Goal: Task Accomplishment & Management: Manage account settings

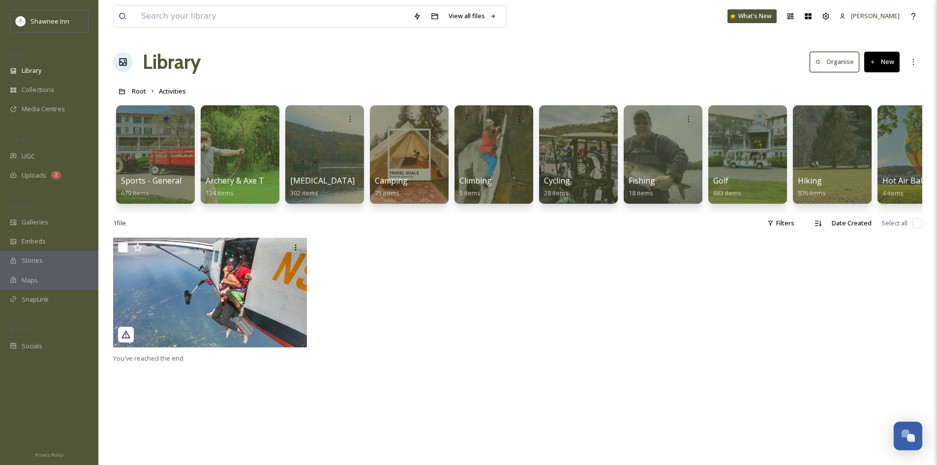
click at [206, 31] on div "View all files What's New Mackenzie" at bounding box center [517, 16] width 809 height 32
click at [205, 23] on input at bounding box center [272, 16] width 272 height 22
type input "farm to table"
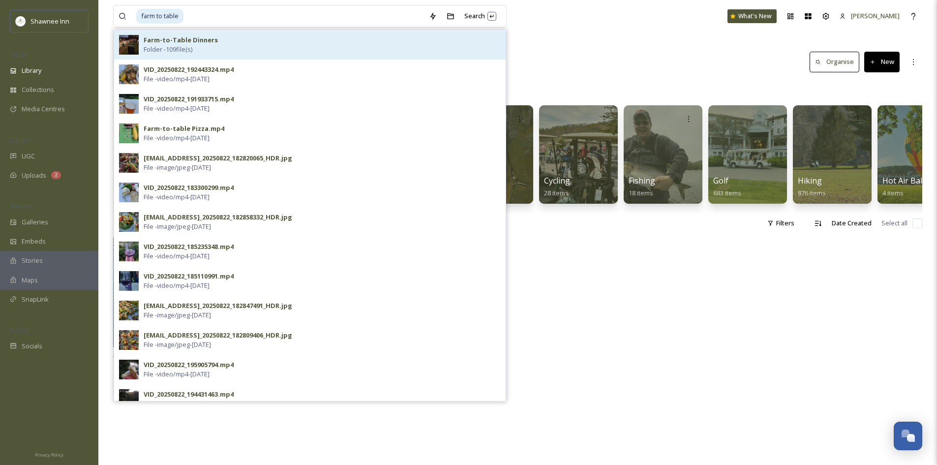
click at [218, 45] on div "Farm-to-Table Dinners Folder - 109 file(s)" at bounding box center [322, 44] width 357 height 19
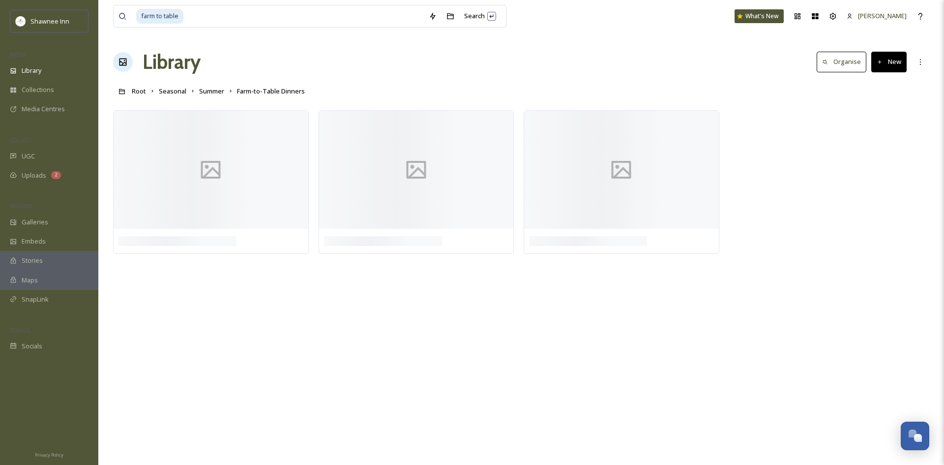
click at [604, 64] on div "Library Organise New" at bounding box center [521, 62] width 816 height 30
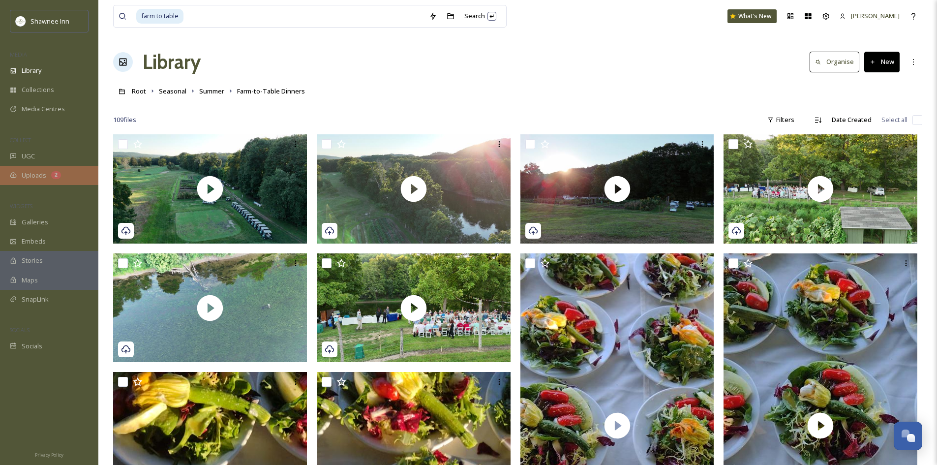
click at [56, 179] on div "2" at bounding box center [56, 175] width 10 height 8
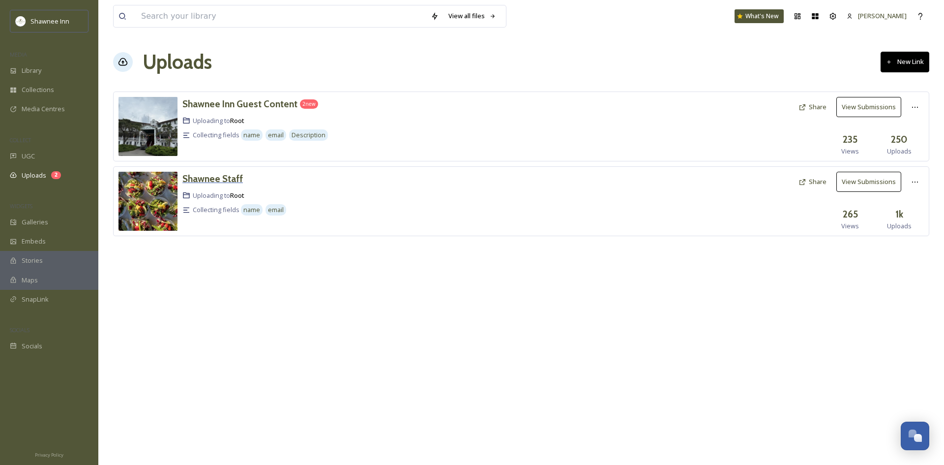
click at [225, 184] on h3 "Shawnee Staff" at bounding box center [212, 179] width 60 height 12
click at [819, 184] on button "Share" at bounding box center [813, 181] width 38 height 19
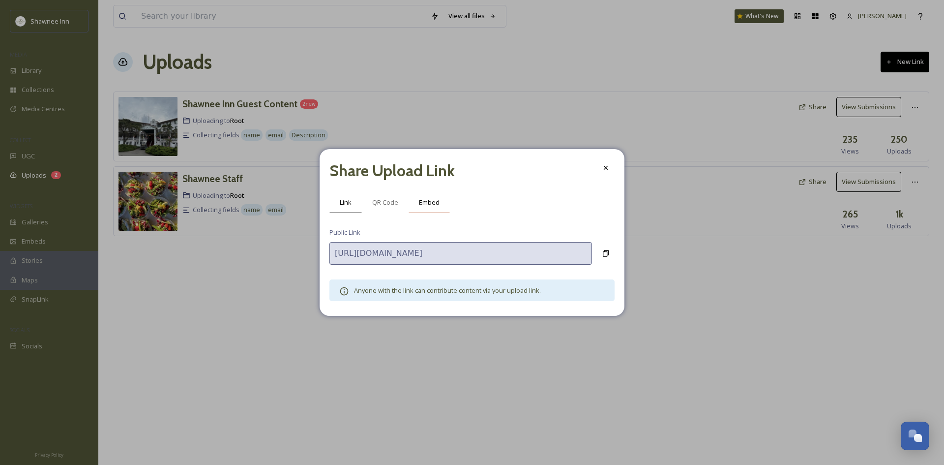
click at [432, 207] on span "Embed" at bounding box center [429, 202] width 21 height 9
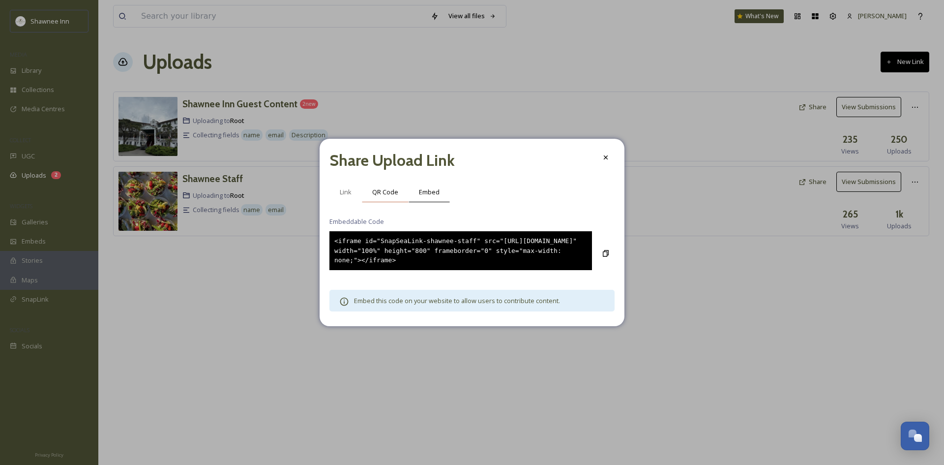
click at [379, 189] on span "QR Code" at bounding box center [385, 191] width 26 height 9
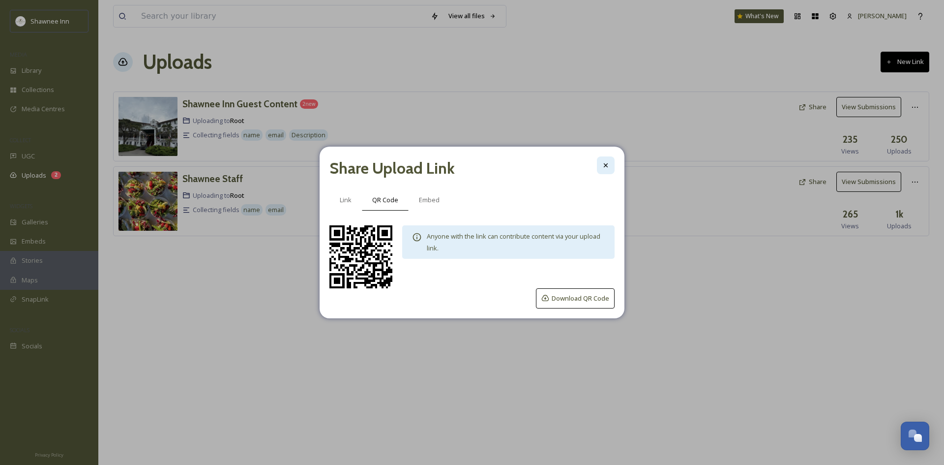
click at [607, 169] on icon at bounding box center [606, 165] width 8 height 8
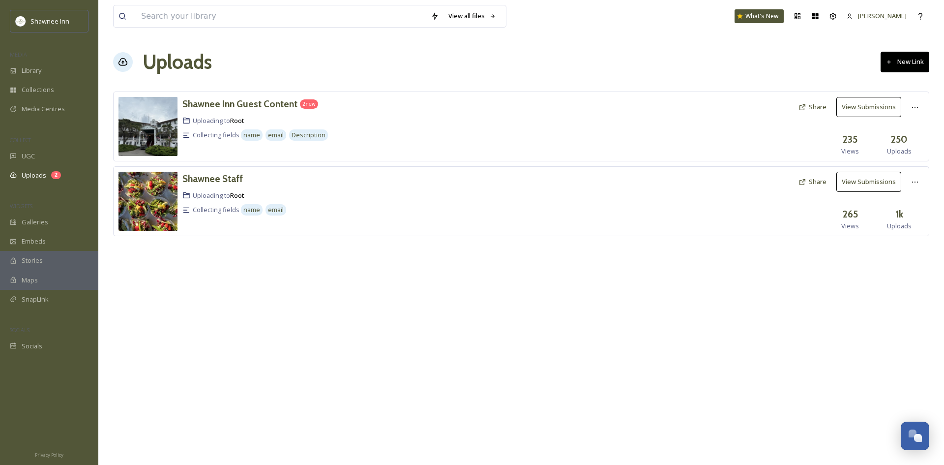
click at [244, 106] on h3 "Shawnee Inn Guest Content" at bounding box center [239, 104] width 115 height 12
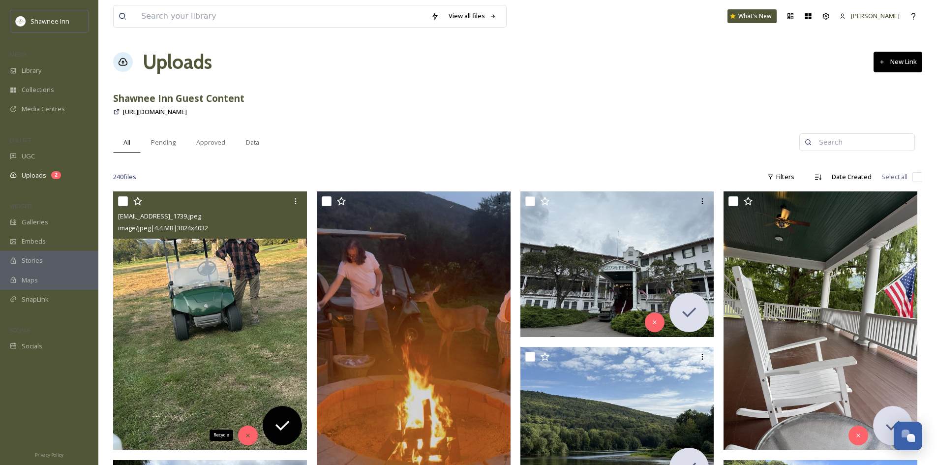
click at [244, 434] on icon at bounding box center [247, 435] width 7 height 7
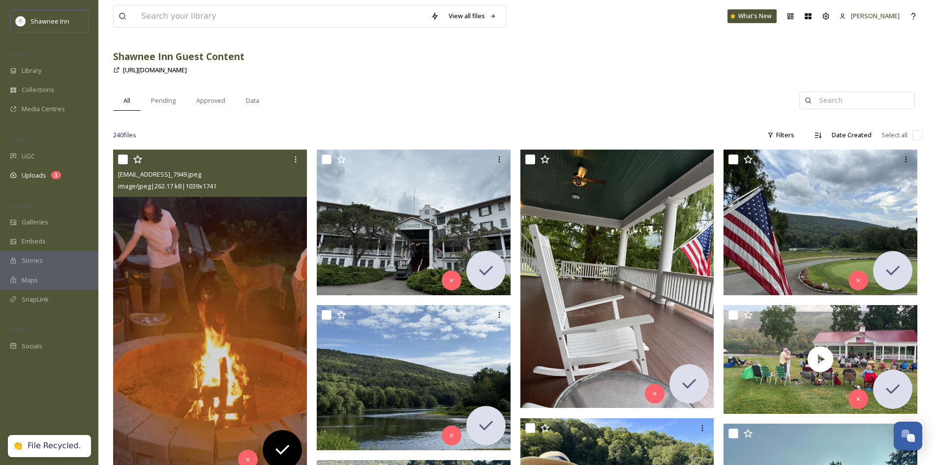
scroll to position [148, 0]
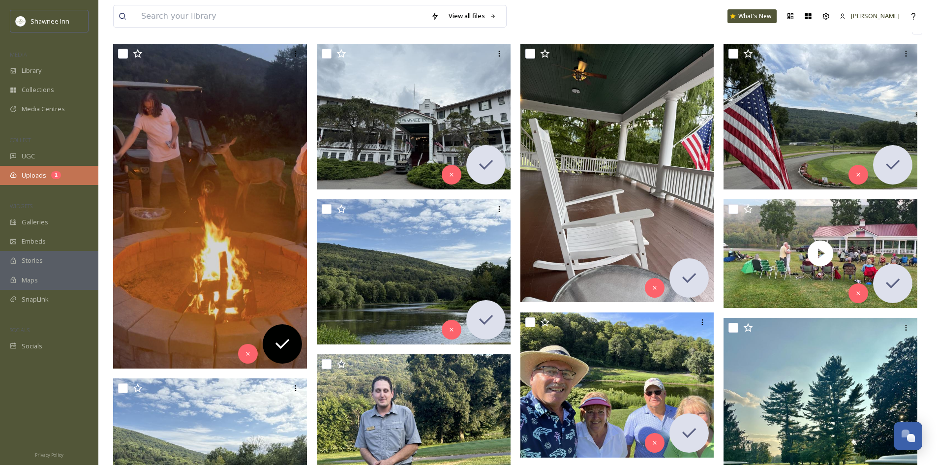
click at [25, 169] on div "Uploads 1" at bounding box center [49, 175] width 98 height 19
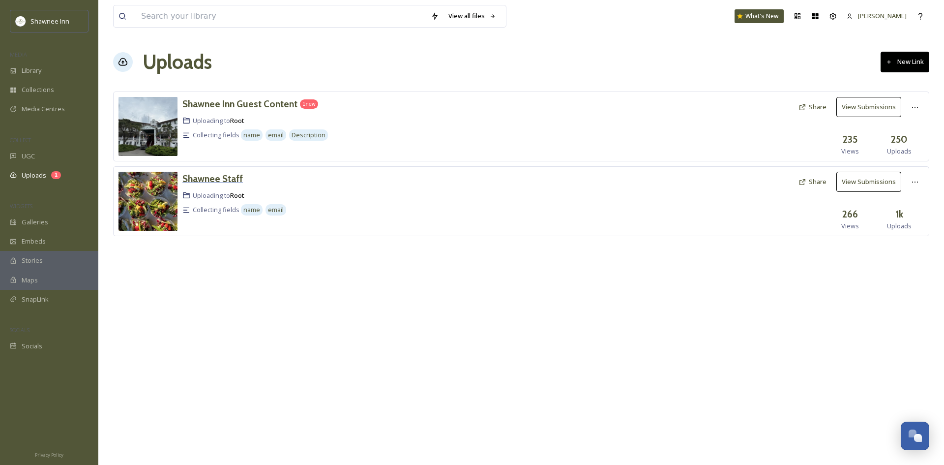
click at [205, 177] on h3 "Shawnee Staff" at bounding box center [212, 179] width 60 height 12
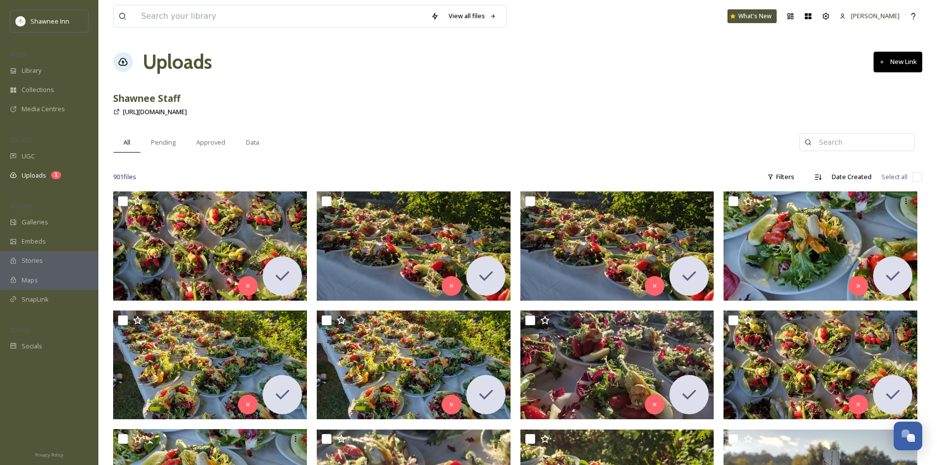
click at [352, 113] on div "[URL][DOMAIN_NAME]" at bounding box center [517, 112] width 809 height 12
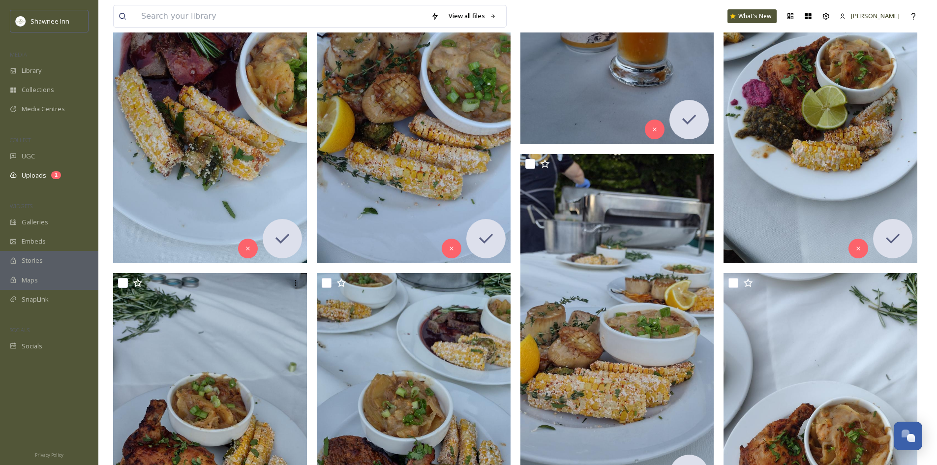
scroll to position [1722, 0]
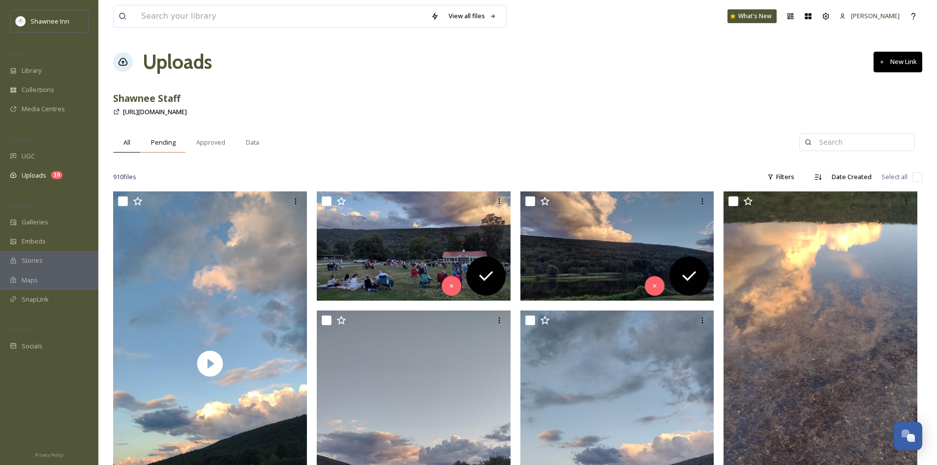
click at [165, 139] on span "Pending" at bounding box center [163, 142] width 25 height 9
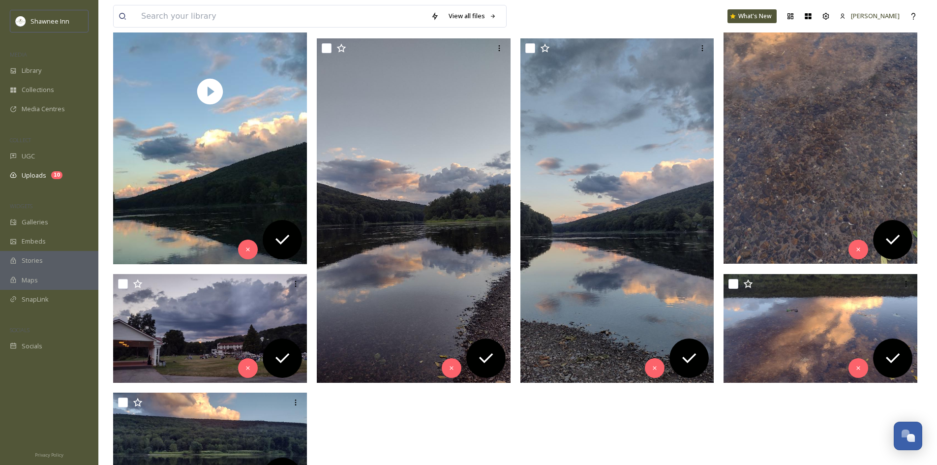
scroll to position [80, 0]
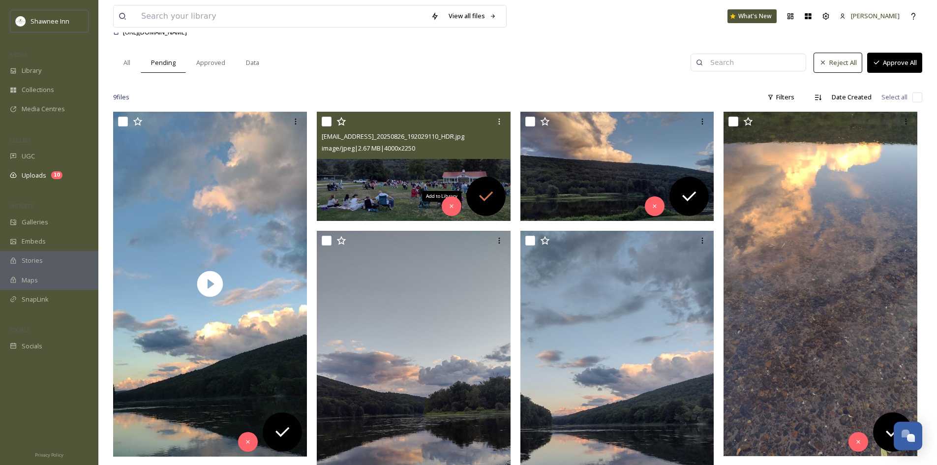
click at [496, 184] on div "Add to Library" at bounding box center [485, 196] width 39 height 39
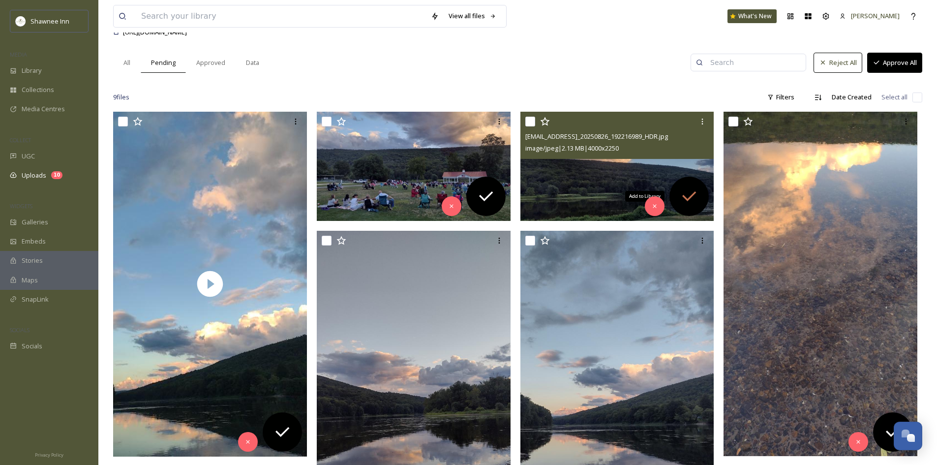
click at [677, 203] on div "Add to Library" at bounding box center [688, 196] width 39 height 39
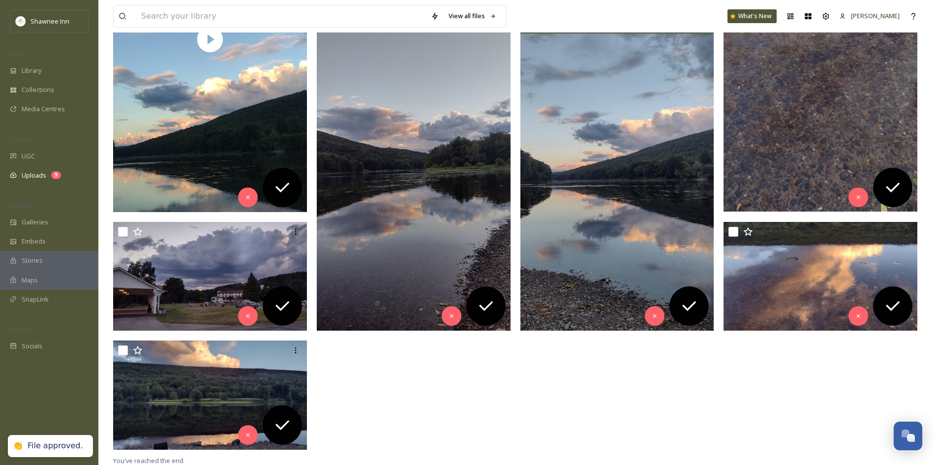
scroll to position [326, 0]
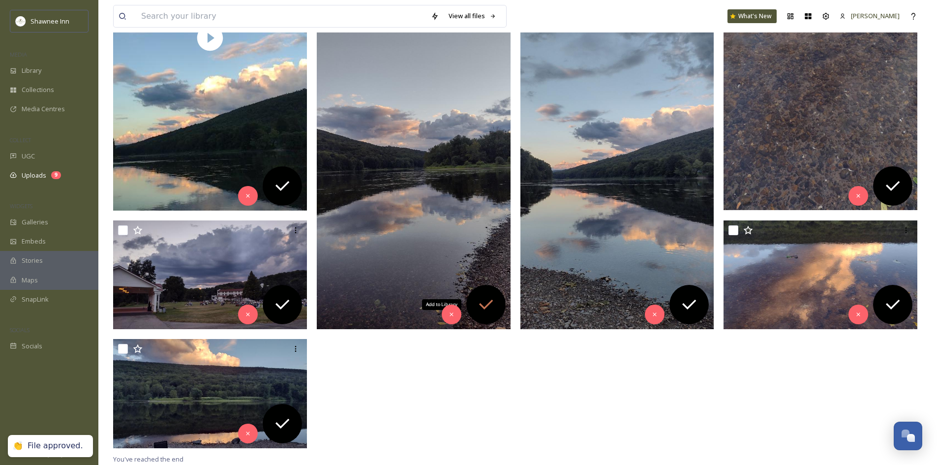
click at [488, 294] on div "Add to Library" at bounding box center [485, 304] width 39 height 39
click at [695, 304] on icon at bounding box center [689, 305] width 20 height 20
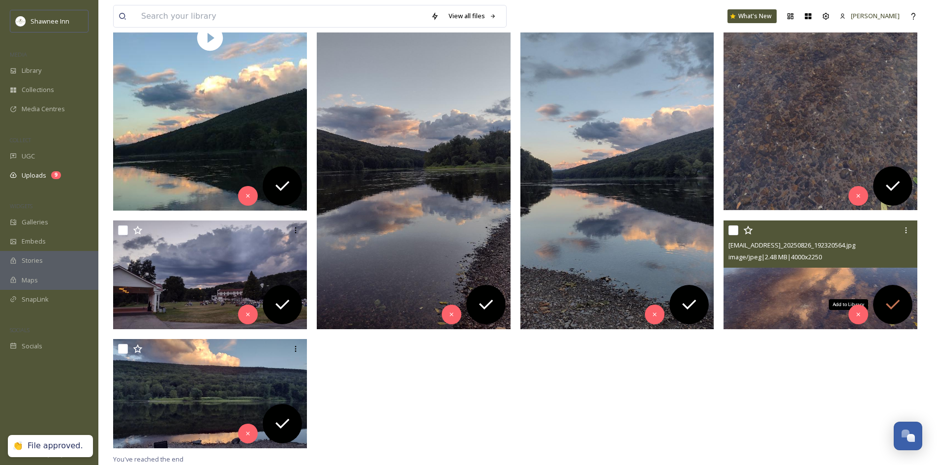
click at [896, 302] on icon at bounding box center [893, 305] width 20 height 20
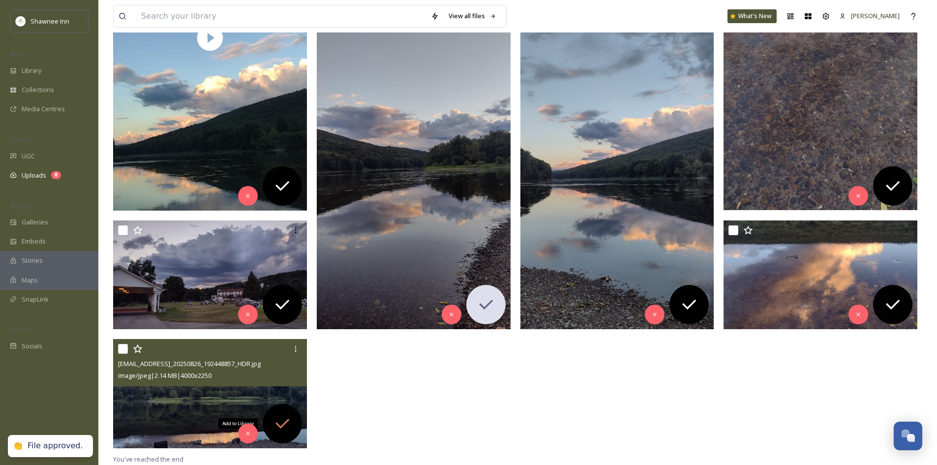
click at [283, 419] on icon at bounding box center [282, 424] width 20 height 20
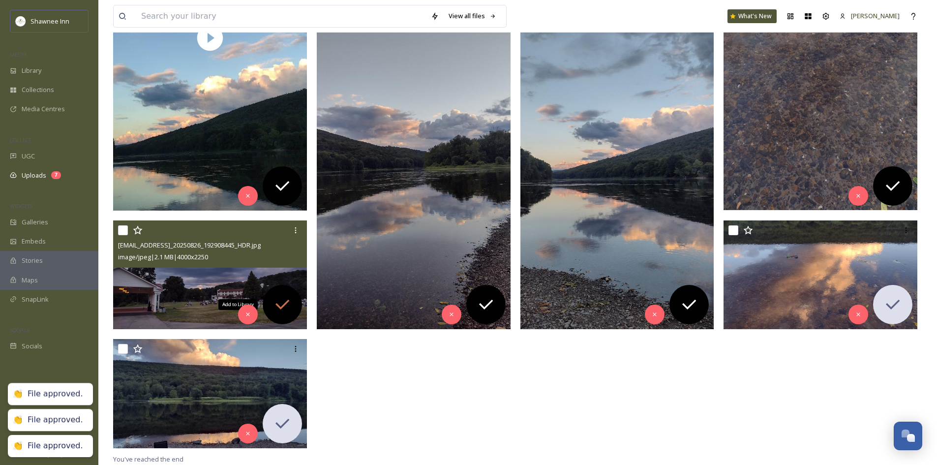
click at [286, 306] on icon at bounding box center [282, 305] width 20 height 20
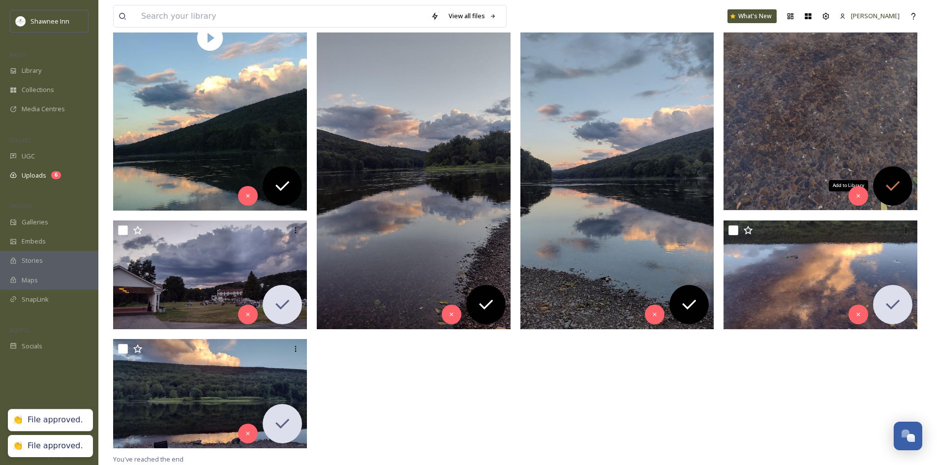
click at [898, 178] on icon at bounding box center [893, 186] width 20 height 20
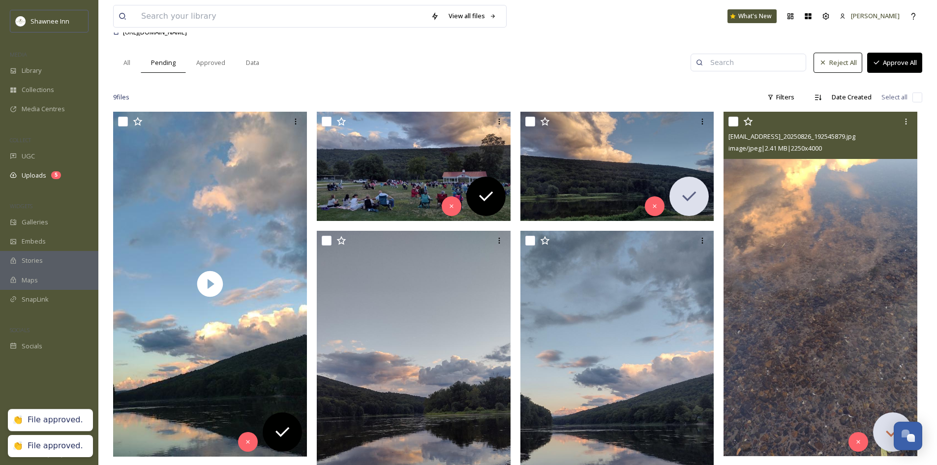
scroll to position [30, 0]
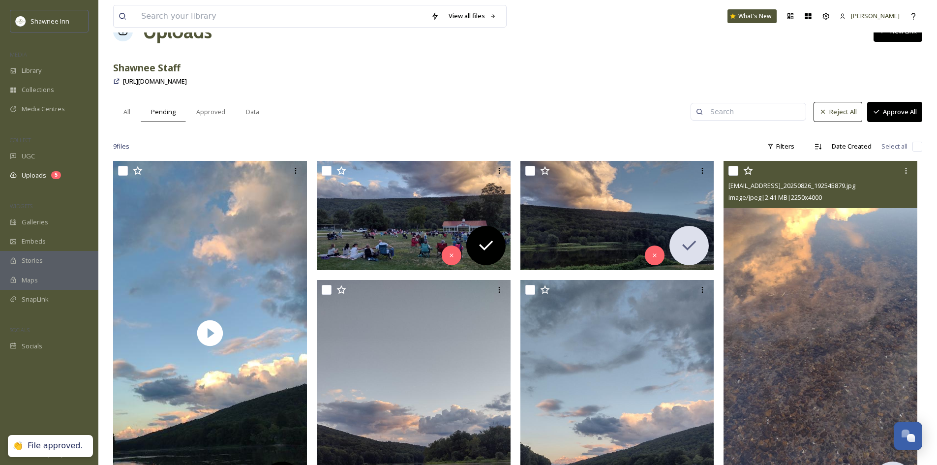
click at [822, 242] on img at bounding box center [821, 333] width 194 height 344
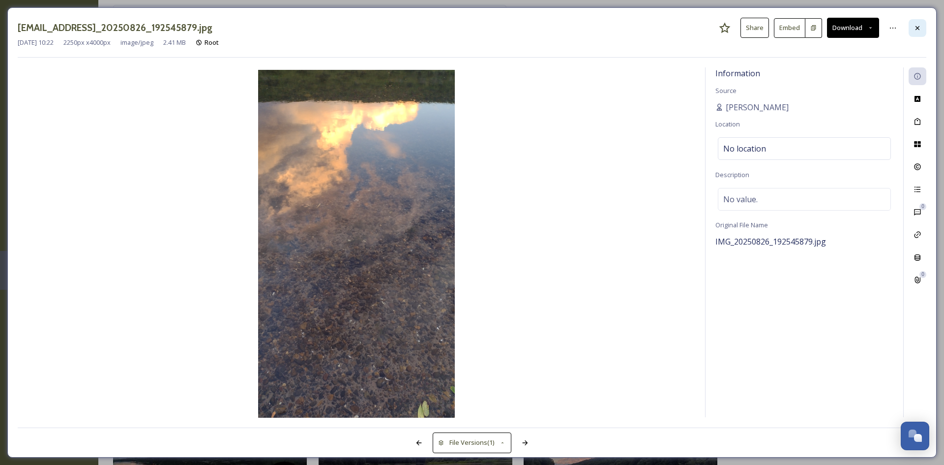
click at [912, 31] on div at bounding box center [918, 28] width 18 height 18
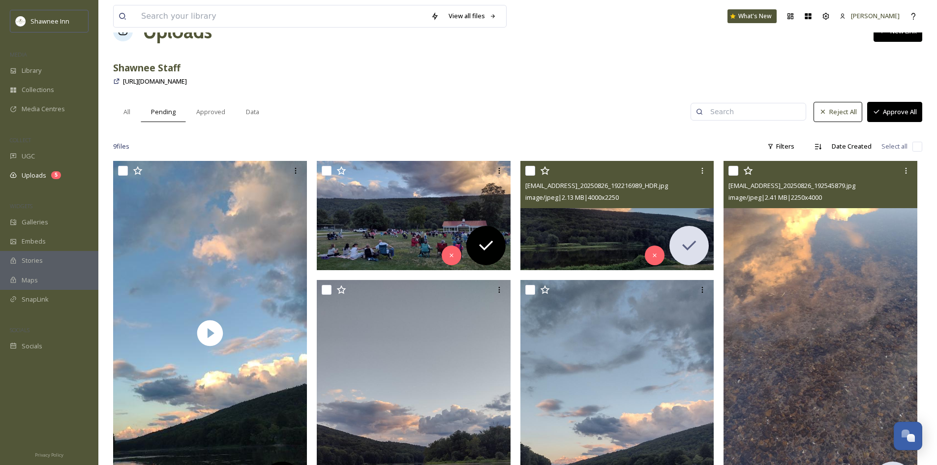
click at [586, 220] on img at bounding box center [617, 215] width 194 height 109
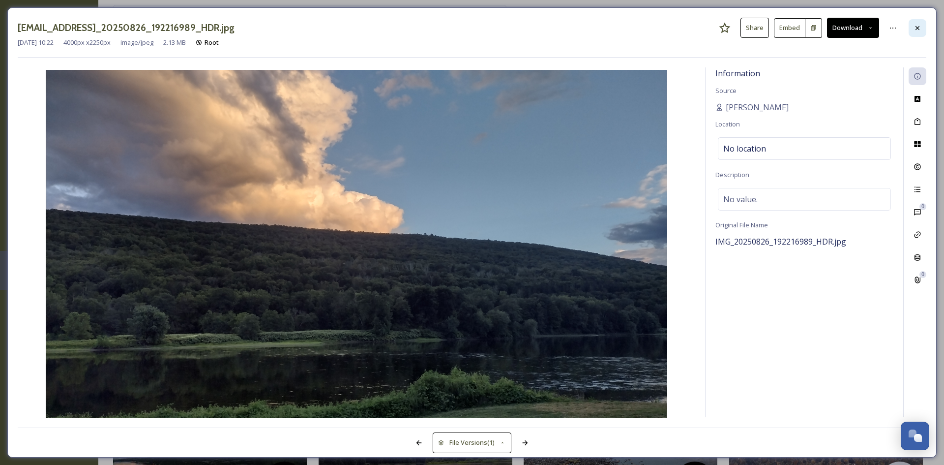
click at [917, 35] on div at bounding box center [918, 28] width 18 height 18
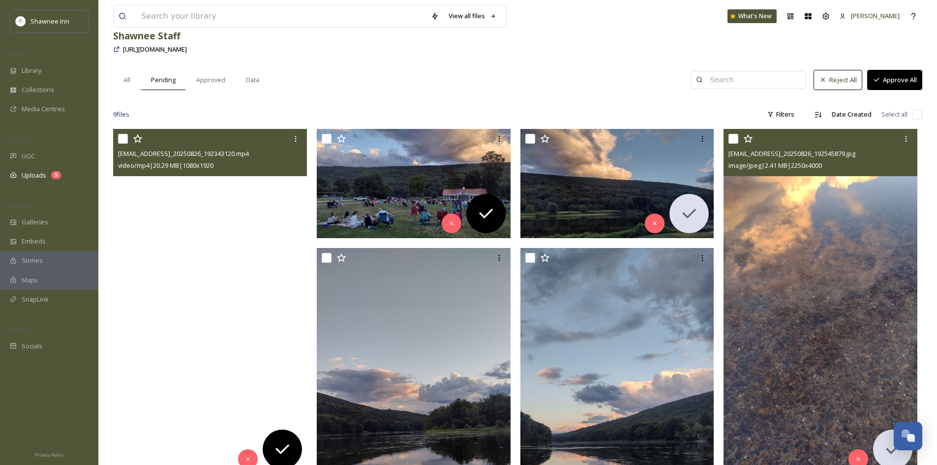
scroll to position [80, 0]
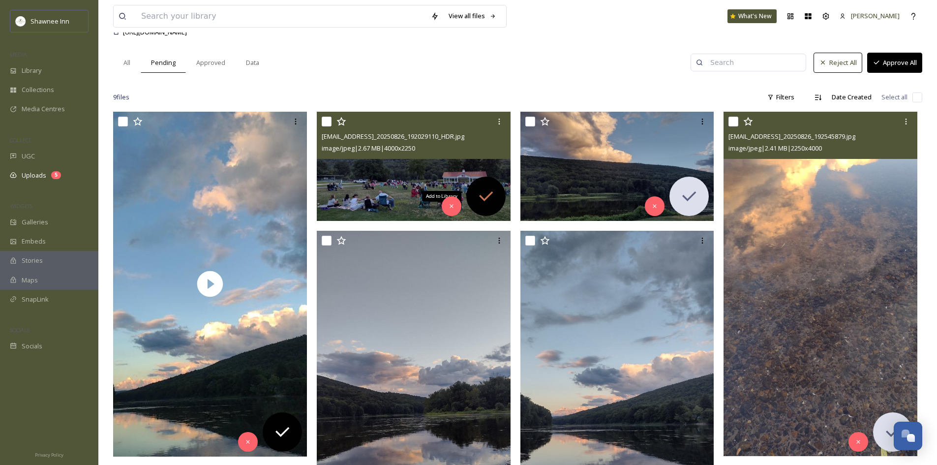
click at [478, 199] on icon at bounding box center [486, 196] width 20 height 20
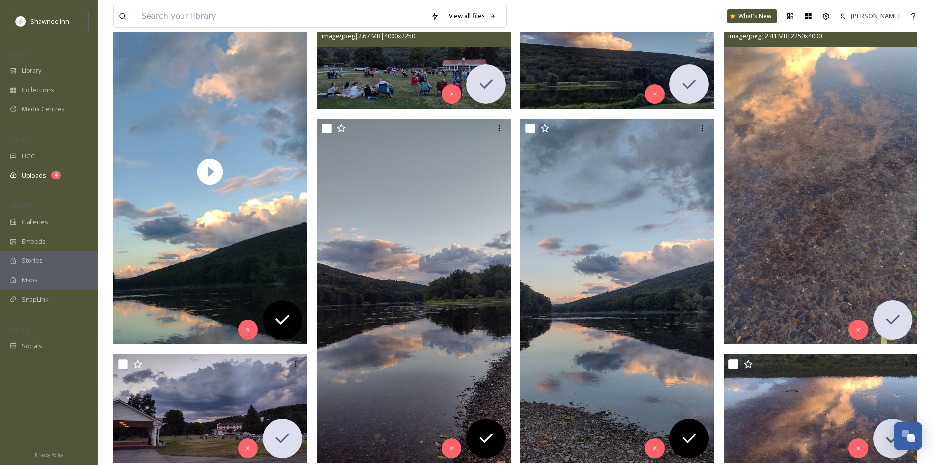
scroll to position [0, 0]
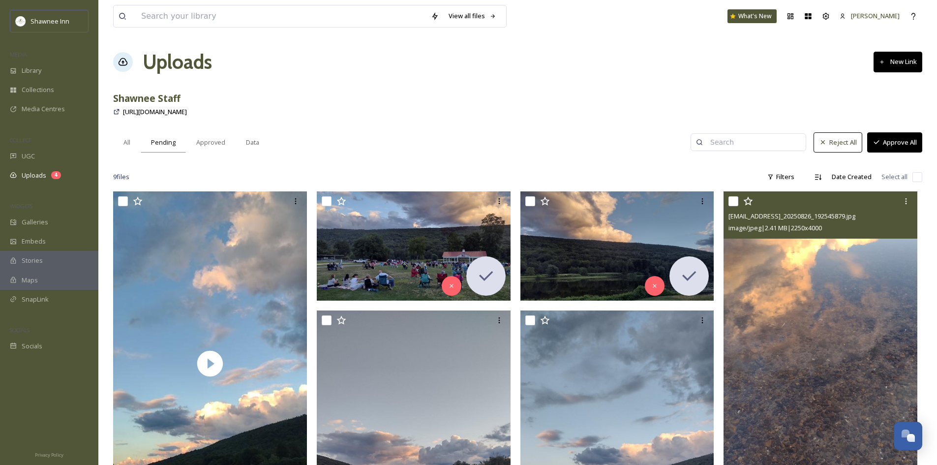
click at [144, 138] on div "Pending" at bounding box center [163, 142] width 45 height 20
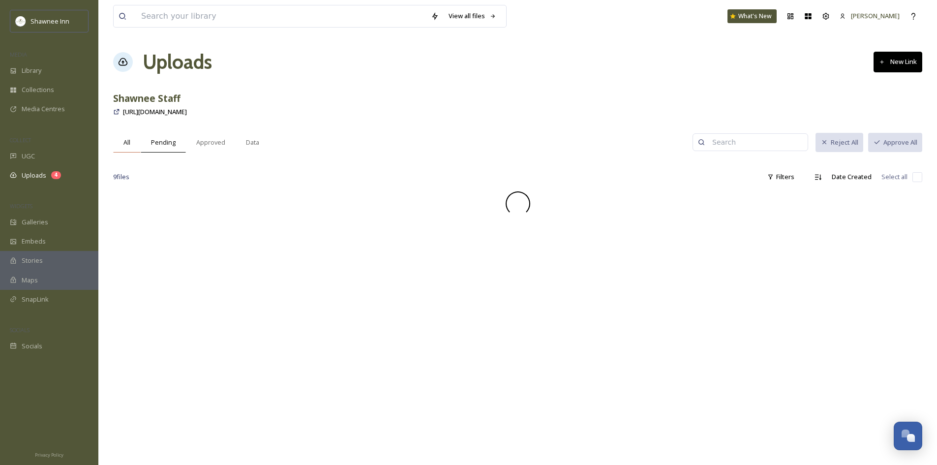
click at [132, 139] on div "All" at bounding box center [127, 142] width 28 height 20
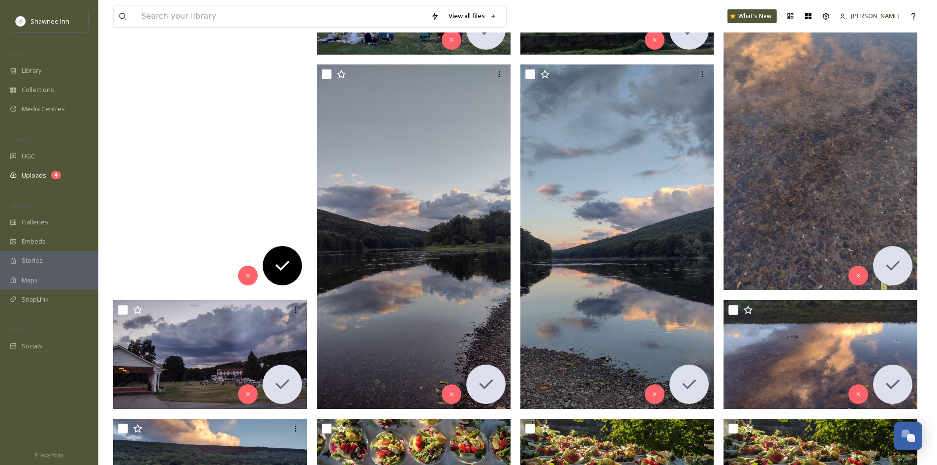
scroll to position [197, 0]
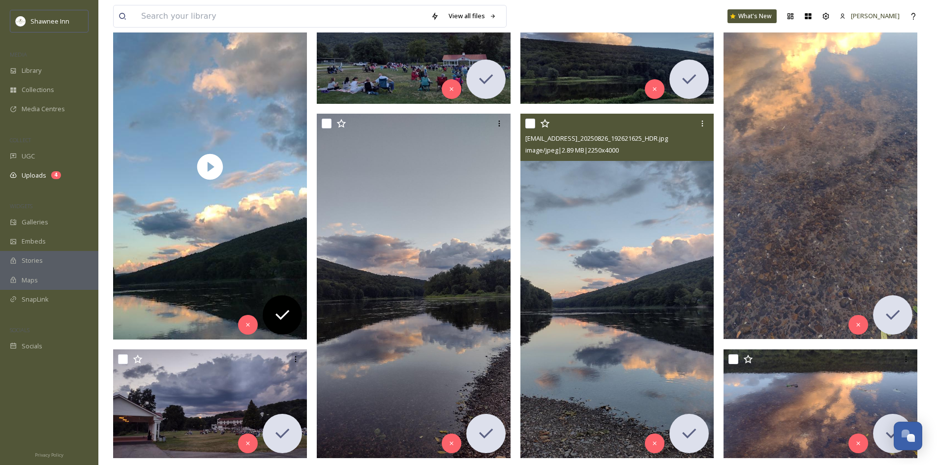
click at [635, 283] on img at bounding box center [617, 286] width 194 height 344
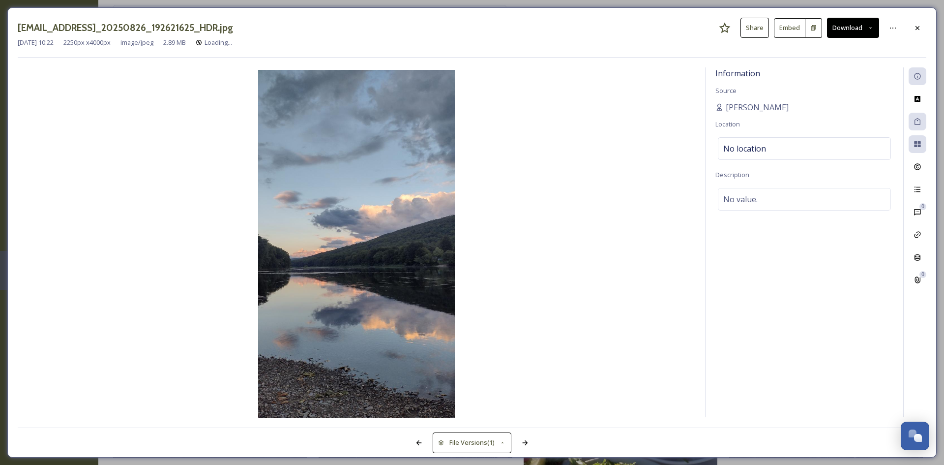
click at [868, 31] on button "Download" at bounding box center [853, 28] width 52 height 20
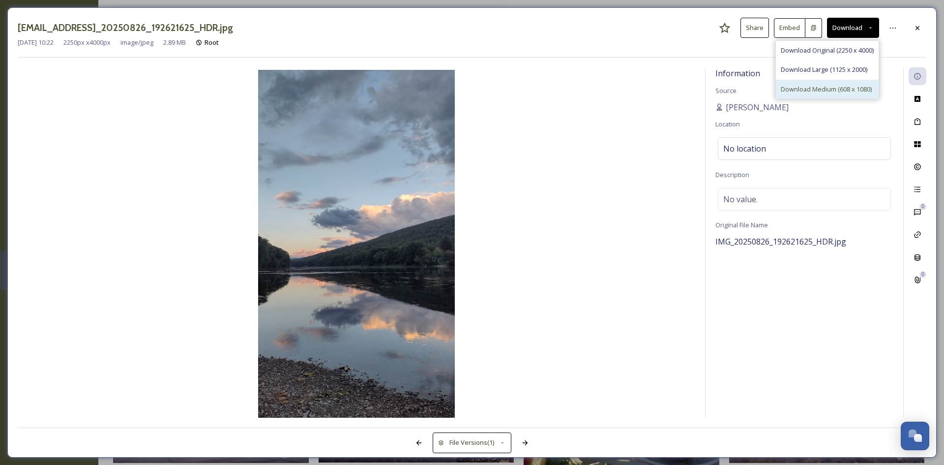
click at [824, 83] on div "Download Medium (608 x 1080)" at bounding box center [827, 89] width 103 height 19
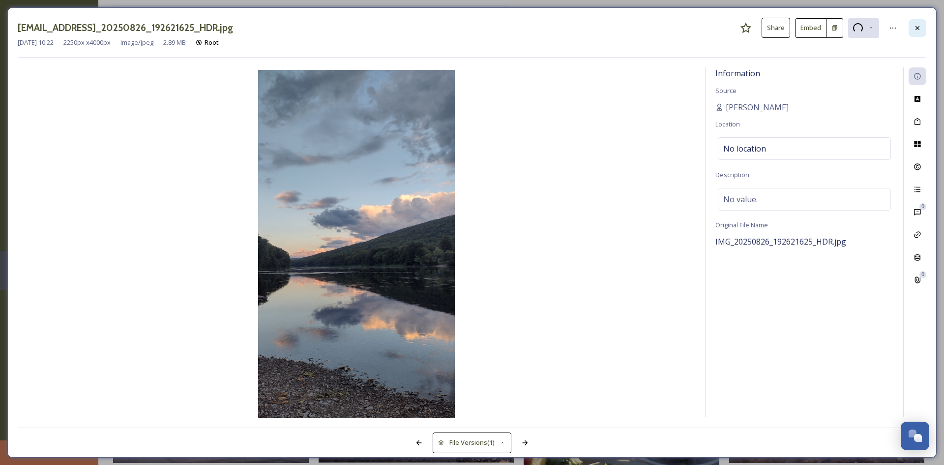
click at [910, 27] on div at bounding box center [918, 28] width 18 height 18
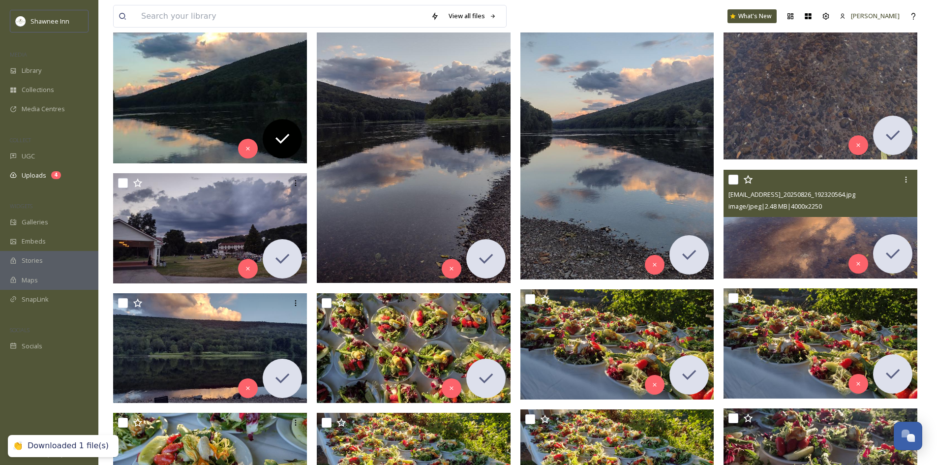
scroll to position [393, 0]
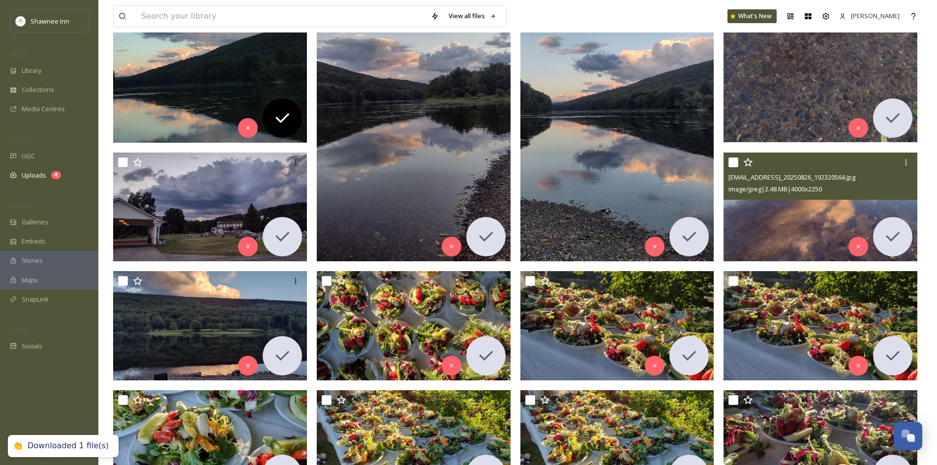
click at [770, 208] on img at bounding box center [821, 206] width 194 height 109
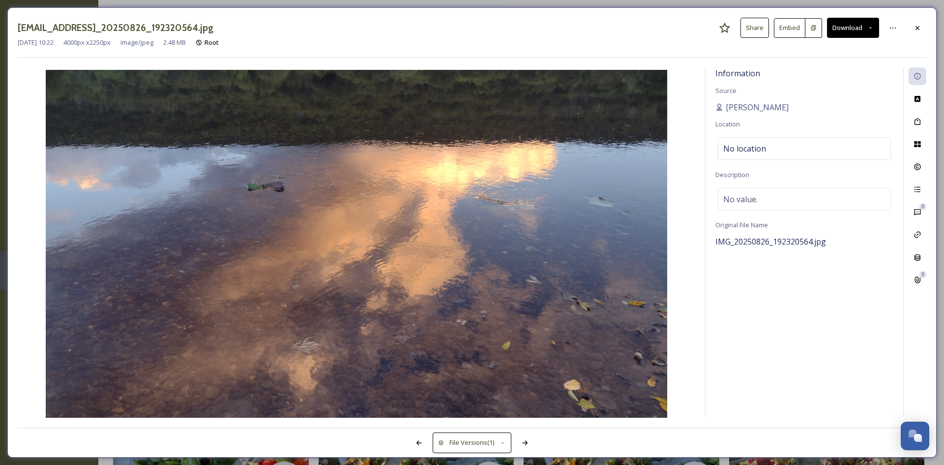
click at [859, 31] on button "Download" at bounding box center [853, 28] width 52 height 20
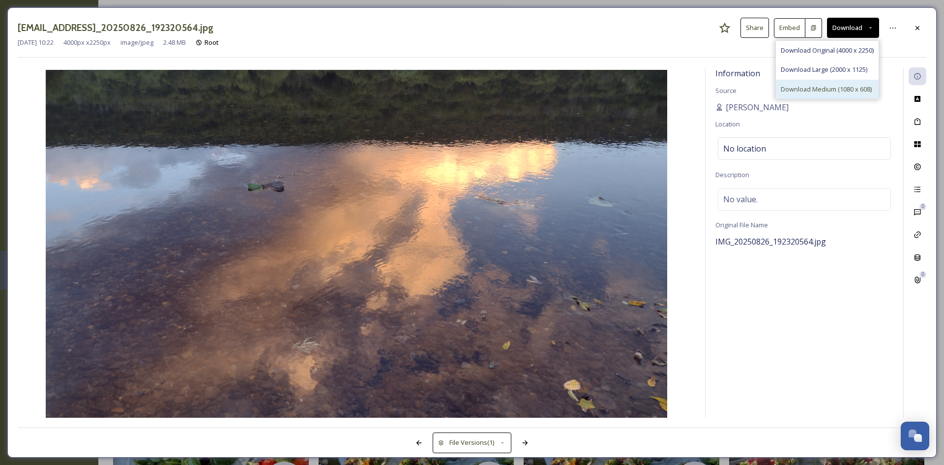
click at [820, 80] on div "Download Medium (1080 x 608)" at bounding box center [827, 89] width 103 height 19
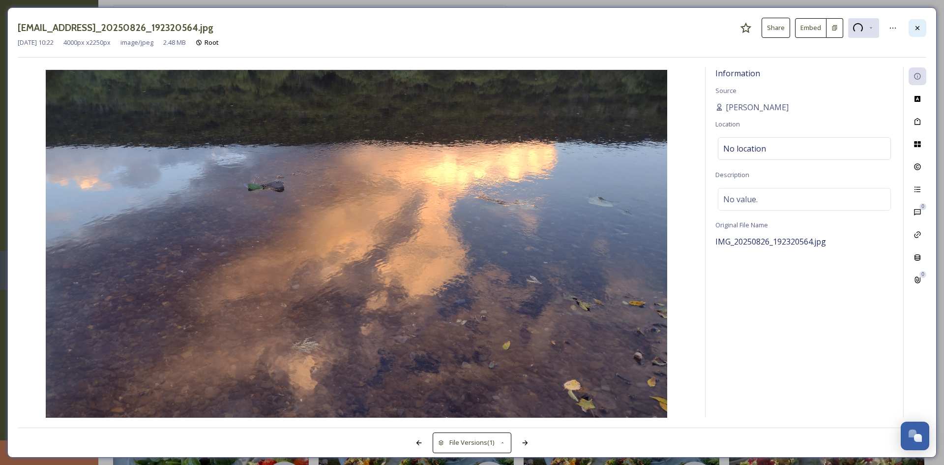
click at [911, 33] on div at bounding box center [918, 28] width 18 height 18
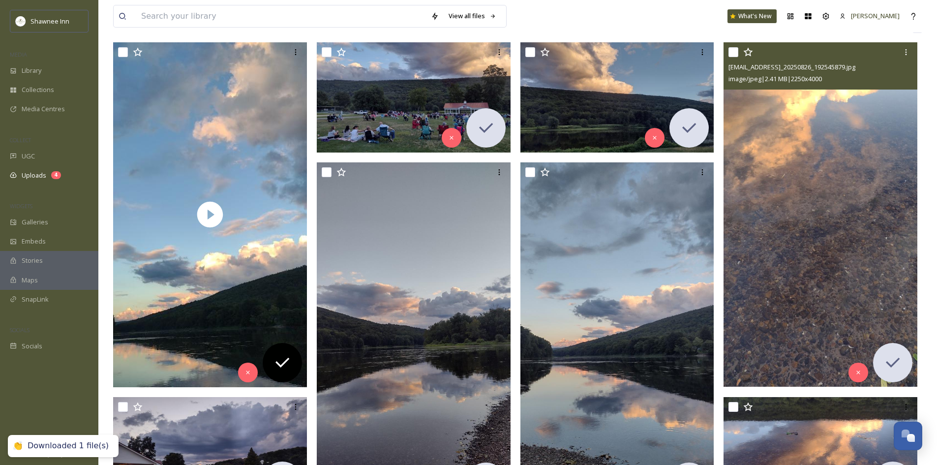
scroll to position [98, 0]
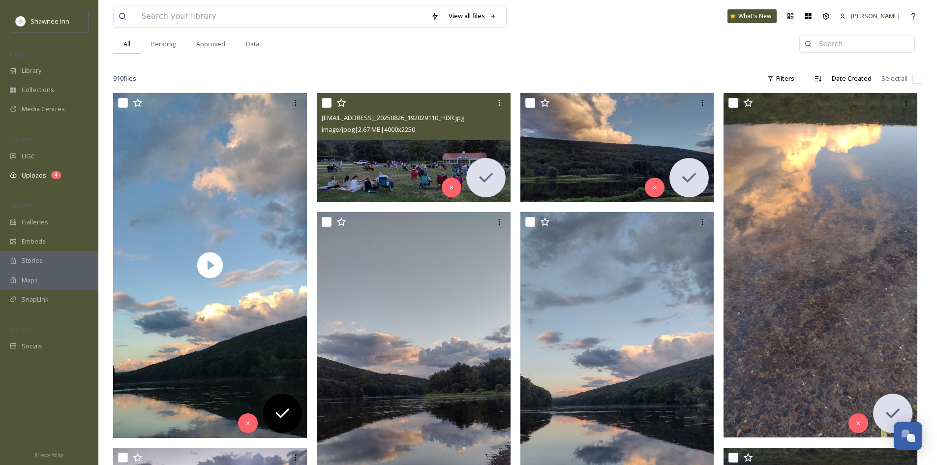
click at [407, 152] on img at bounding box center [414, 147] width 194 height 109
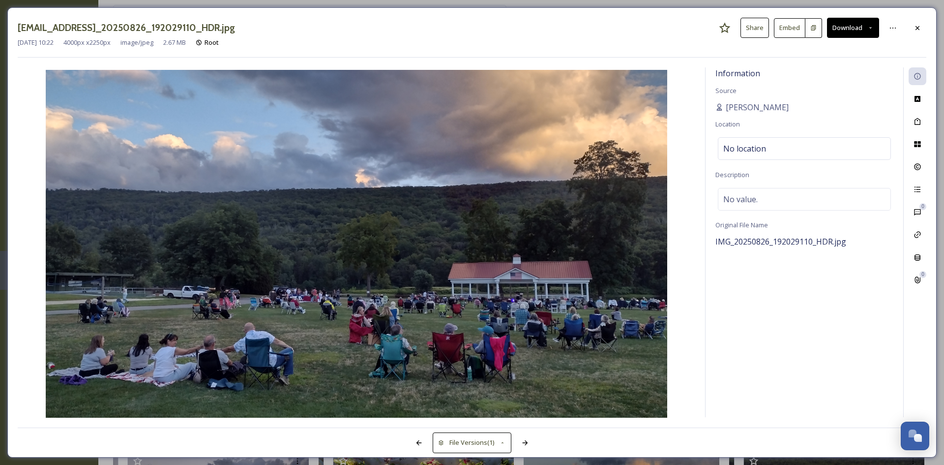
click at [845, 27] on button "Download" at bounding box center [853, 28] width 52 height 20
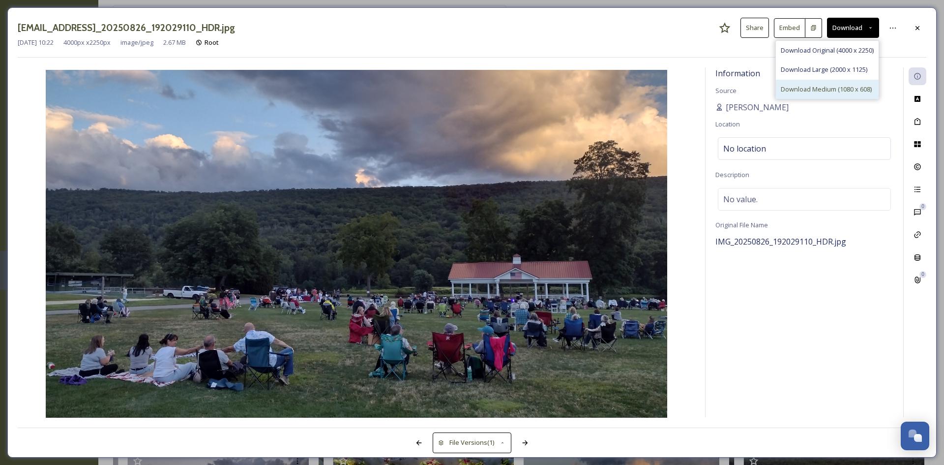
click at [807, 85] on span "Download Medium (1080 x 608)" at bounding box center [826, 89] width 91 height 9
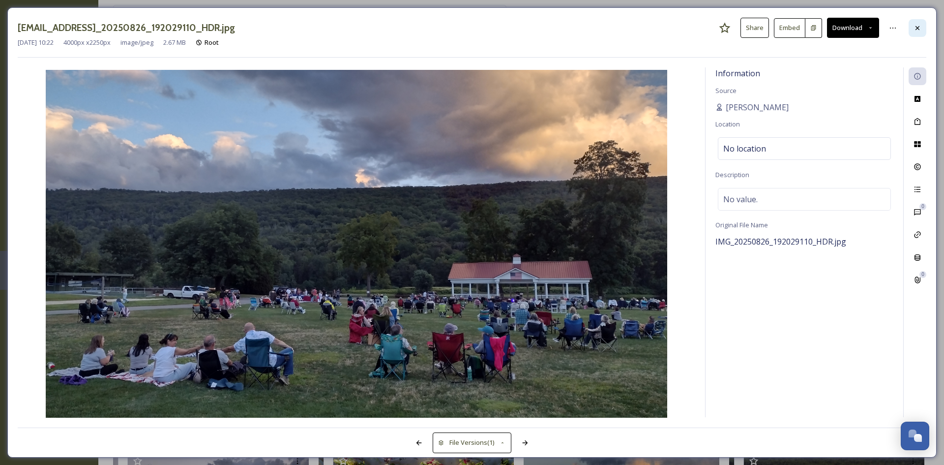
click at [915, 24] on icon at bounding box center [918, 28] width 8 height 8
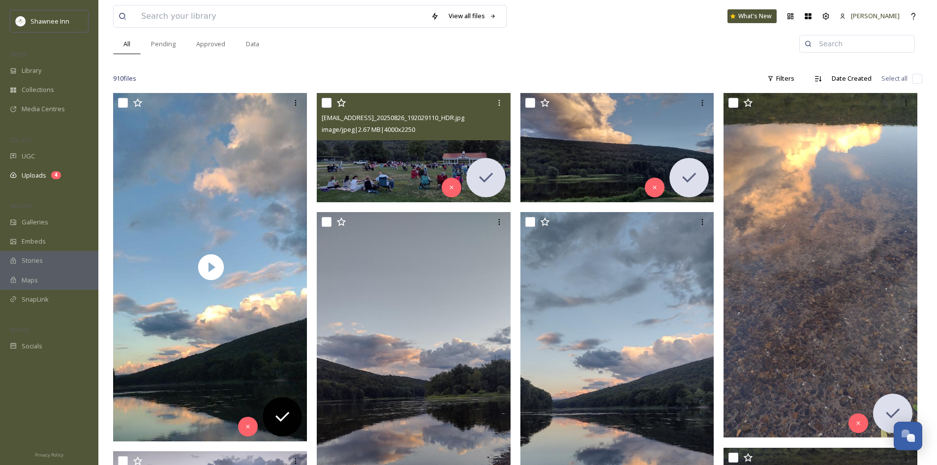
click at [330, 103] on input "checkbox" at bounding box center [327, 103] width 10 height 10
checkbox input "true"
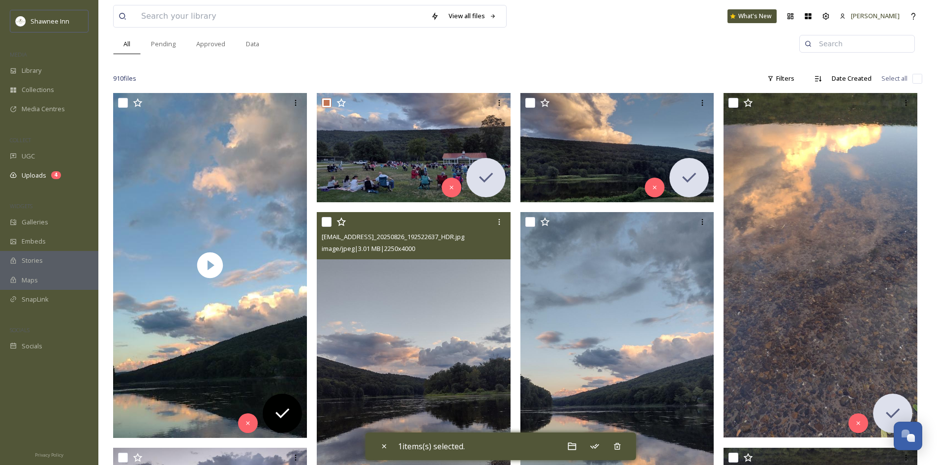
click at [327, 221] on input "checkbox" at bounding box center [327, 222] width 10 height 10
checkbox input "true"
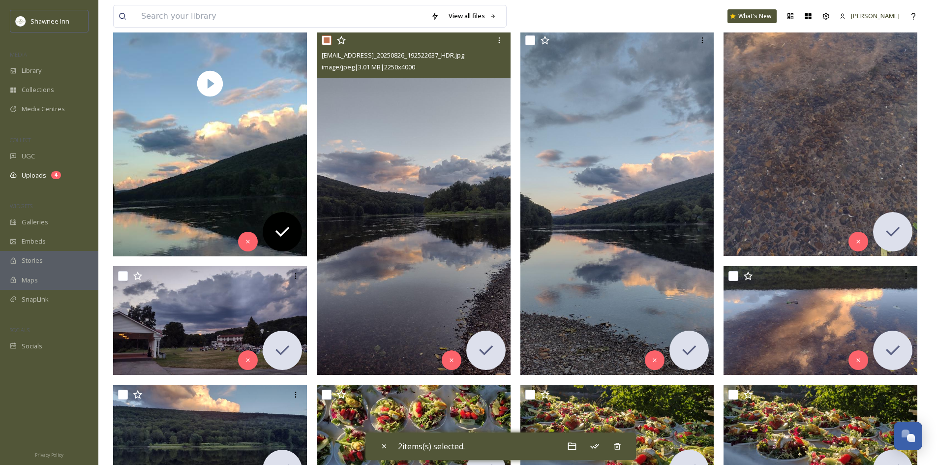
scroll to position [295, 0]
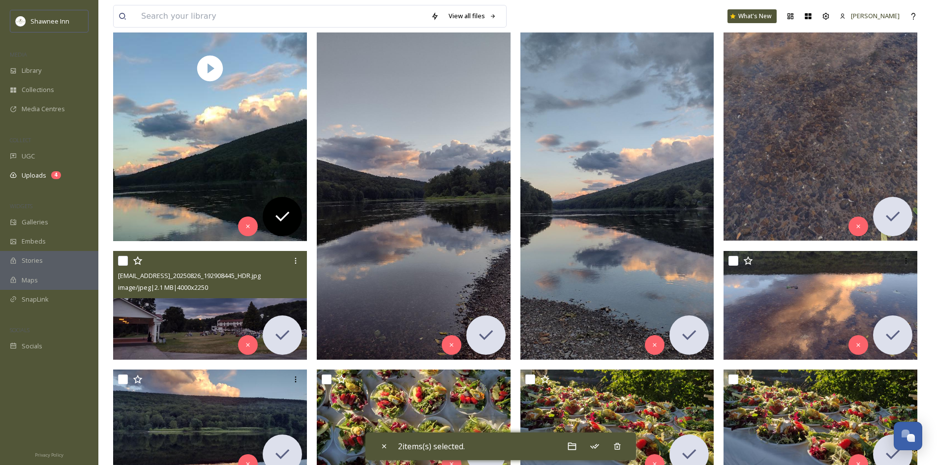
click at [121, 258] on input "checkbox" at bounding box center [123, 261] width 10 height 10
checkbox input "true"
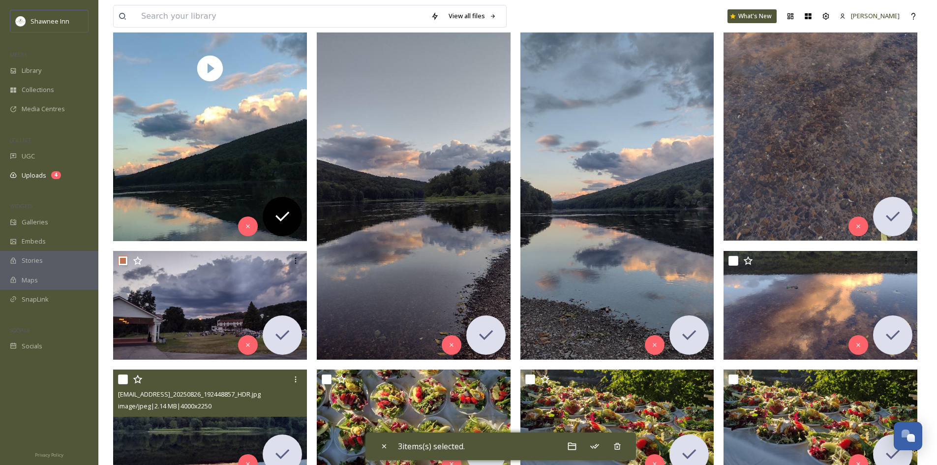
click at [121, 379] on input "checkbox" at bounding box center [123, 379] width 10 height 10
checkbox input "true"
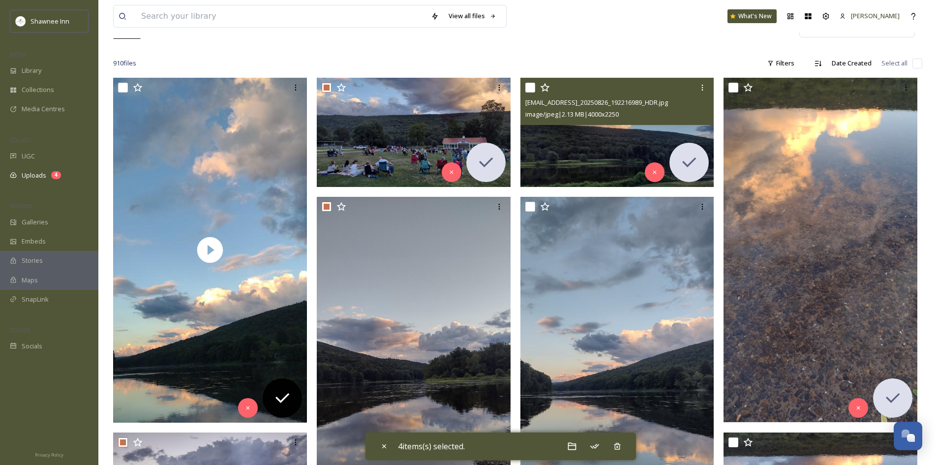
scroll to position [49, 0]
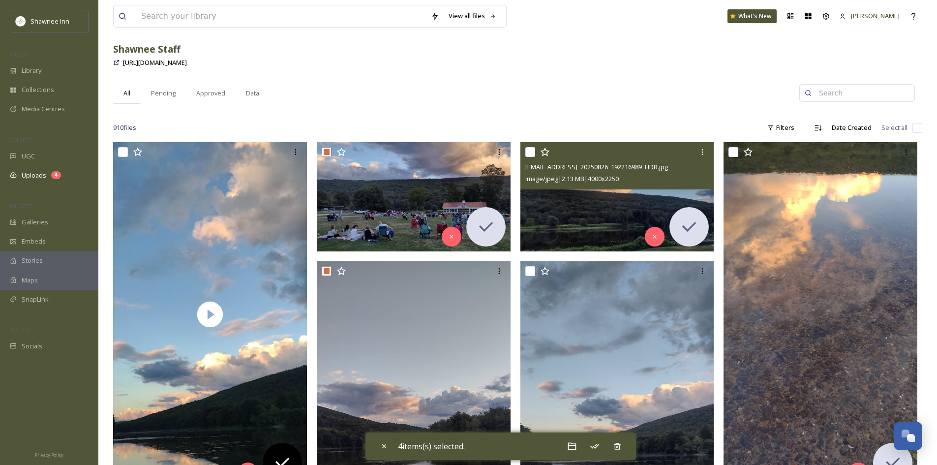
click at [535, 148] on input "checkbox" at bounding box center [530, 152] width 10 height 10
checkbox input "true"
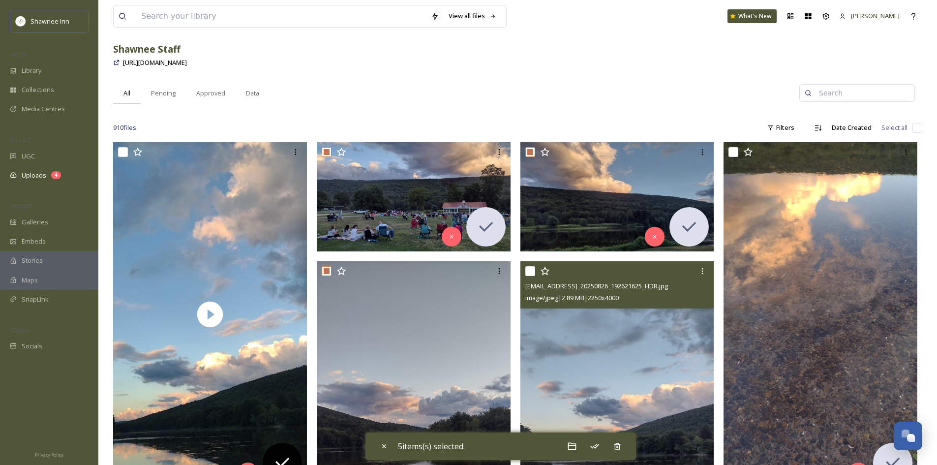
click at [527, 269] on input "checkbox" at bounding box center [530, 271] width 10 height 10
checkbox input "true"
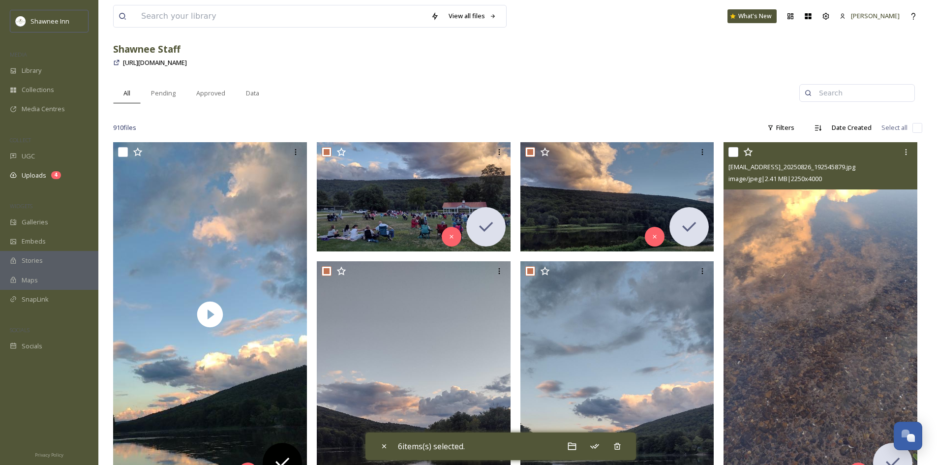
click at [732, 151] on input "checkbox" at bounding box center [733, 152] width 10 height 10
checkbox input "true"
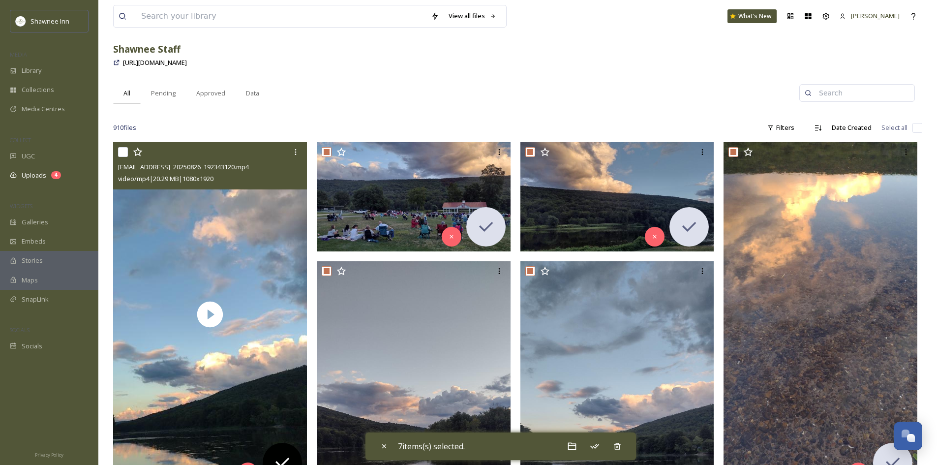
click at [119, 153] on input "checkbox" at bounding box center [123, 152] width 10 height 10
click at [122, 154] on input "checkbox" at bounding box center [123, 152] width 10 height 10
checkbox input "false"
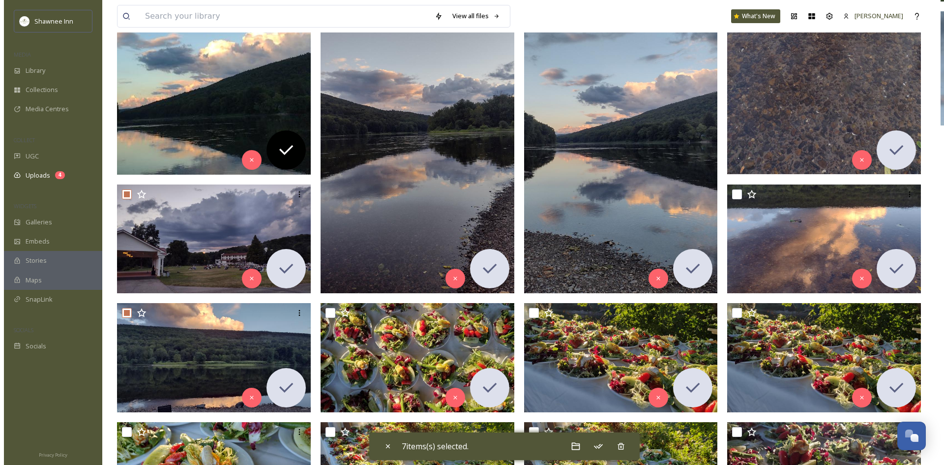
scroll to position [344, 0]
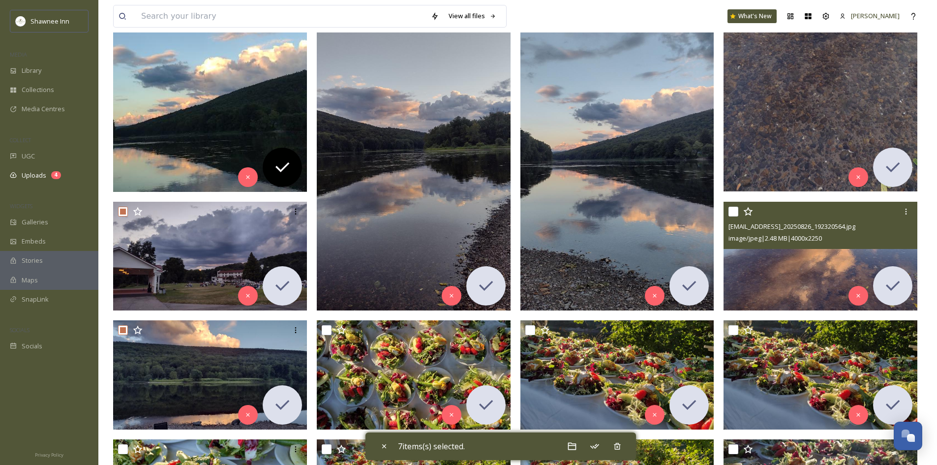
click at [734, 207] on input "checkbox" at bounding box center [733, 212] width 10 height 10
checkbox input "true"
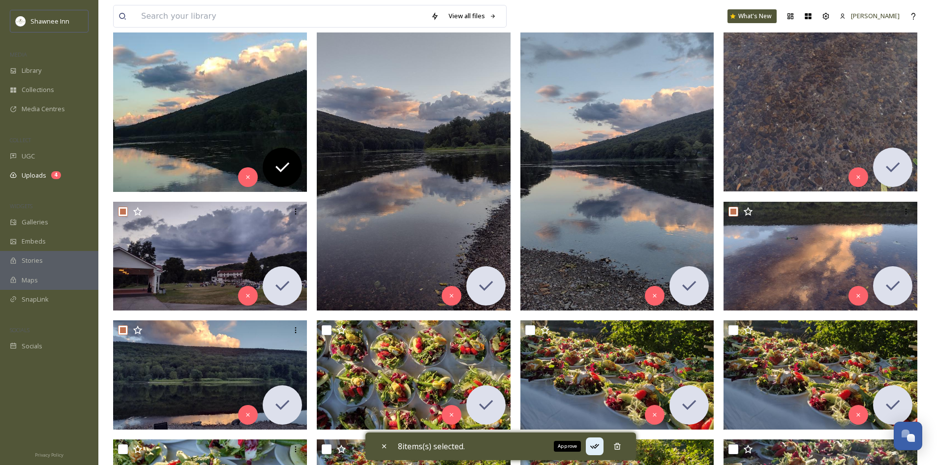
click at [599, 442] on icon at bounding box center [595, 446] width 10 height 10
click at [577, 450] on icon at bounding box center [572, 446] width 10 height 10
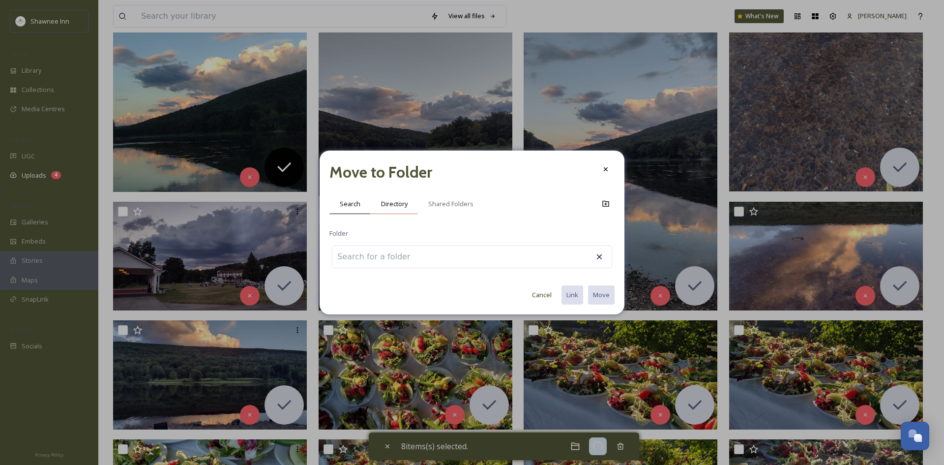
checkbox input "false"
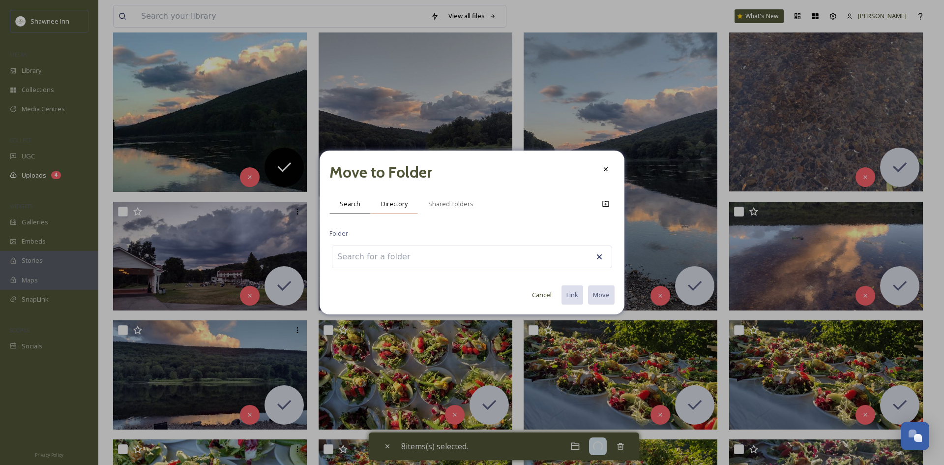
checkbox input "false"
click at [403, 213] on div "Directory" at bounding box center [394, 204] width 47 height 20
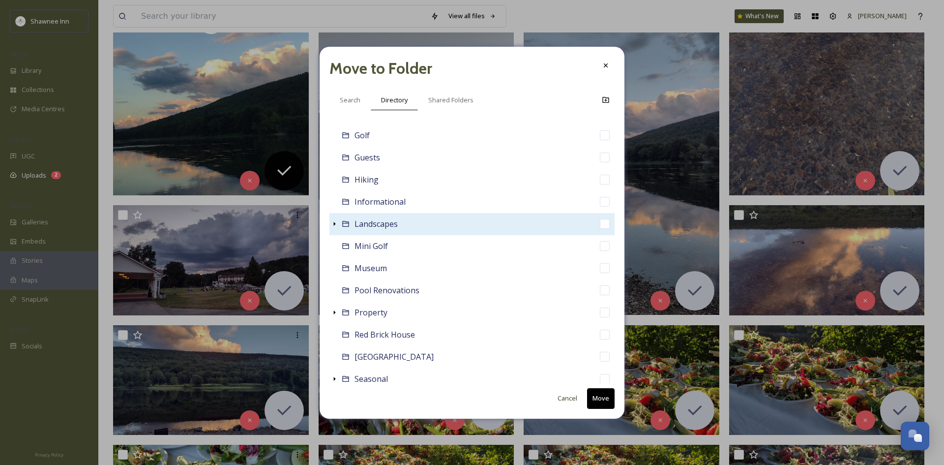
scroll to position [295, 0]
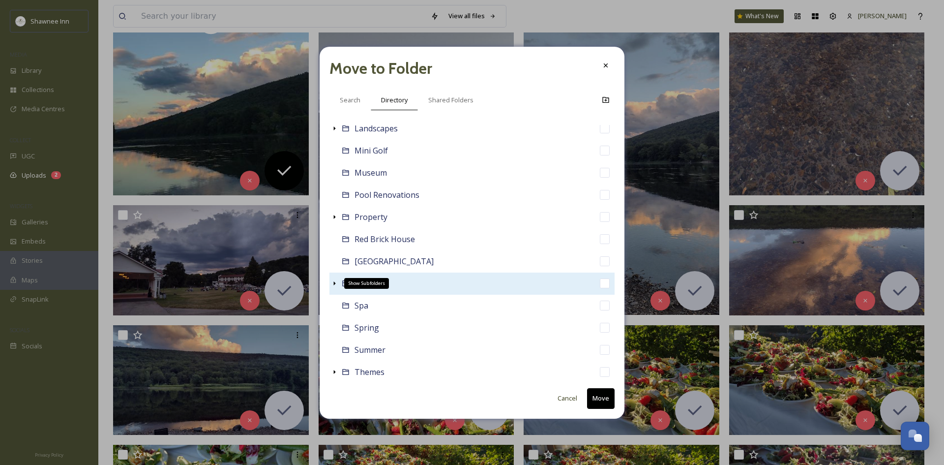
click at [334, 283] on icon at bounding box center [335, 283] width 2 height 4
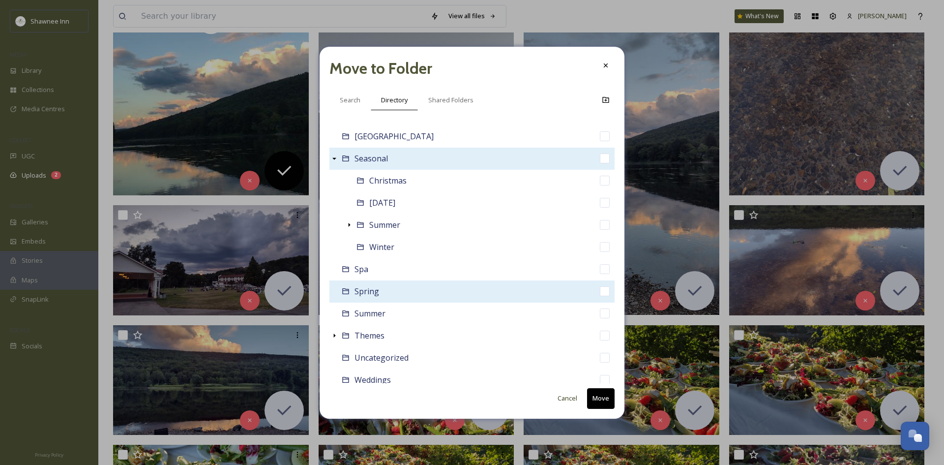
scroll to position [443, 0]
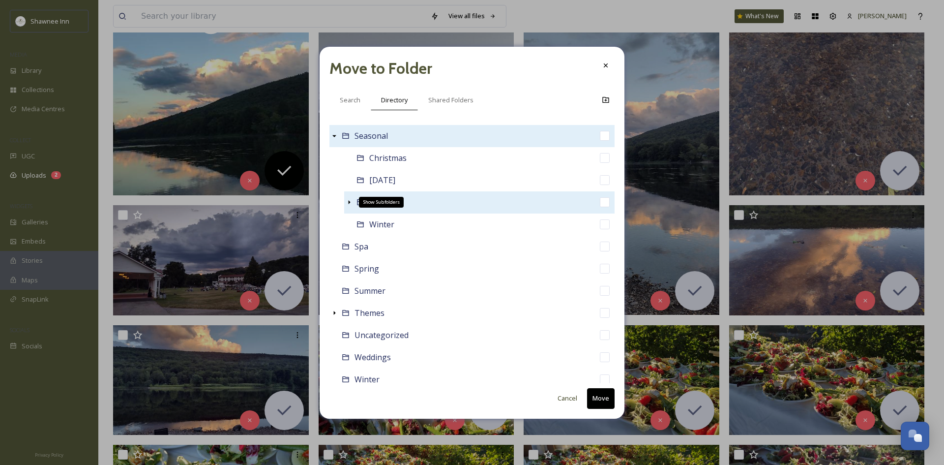
click at [350, 204] on icon at bounding box center [349, 202] width 8 height 8
click at [600, 200] on input "checkbox" at bounding box center [605, 202] width 10 height 10
checkbox input "true"
checkbox input "false"
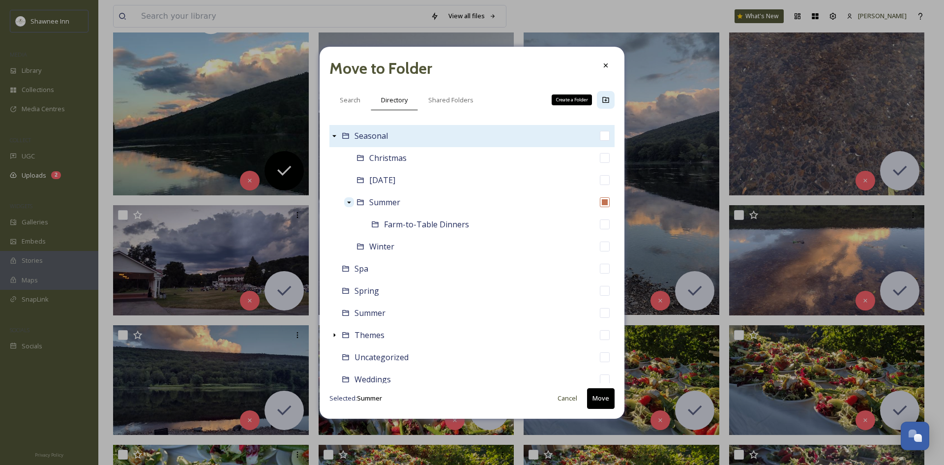
click at [611, 101] on div "Create a Folder" at bounding box center [606, 100] width 18 height 18
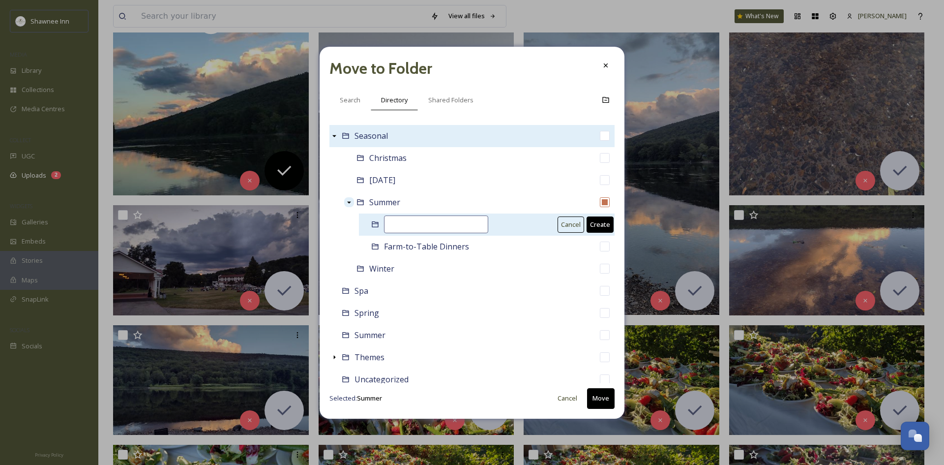
click at [429, 216] on input at bounding box center [436, 224] width 104 height 18
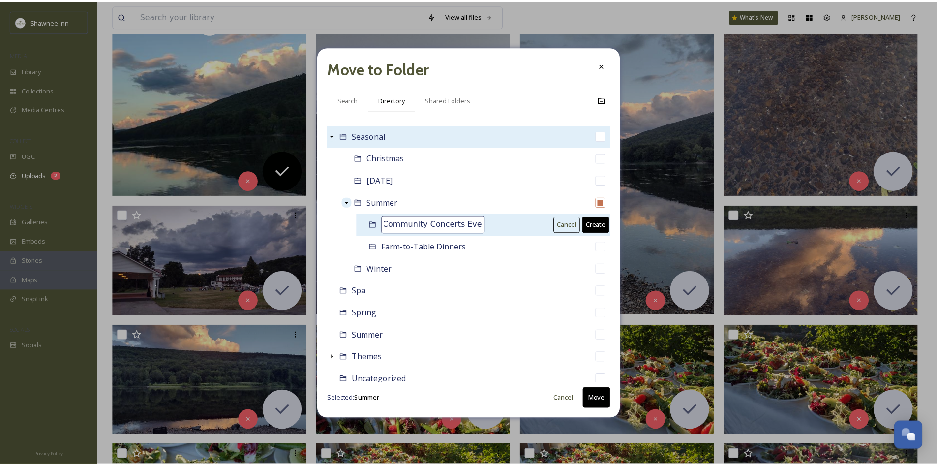
scroll to position [0, 0]
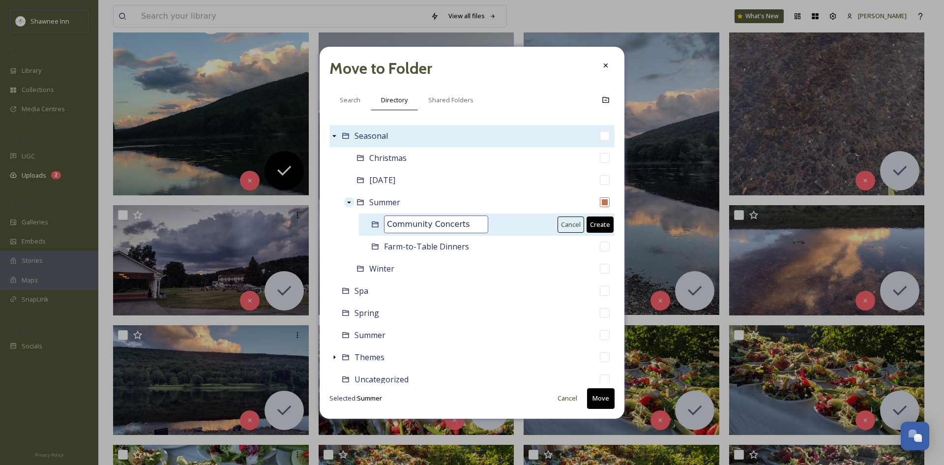
type input "Community Concerts"
click at [598, 227] on button "Create" at bounding box center [600, 224] width 27 height 16
checkbox input "false"
checkbox input "true"
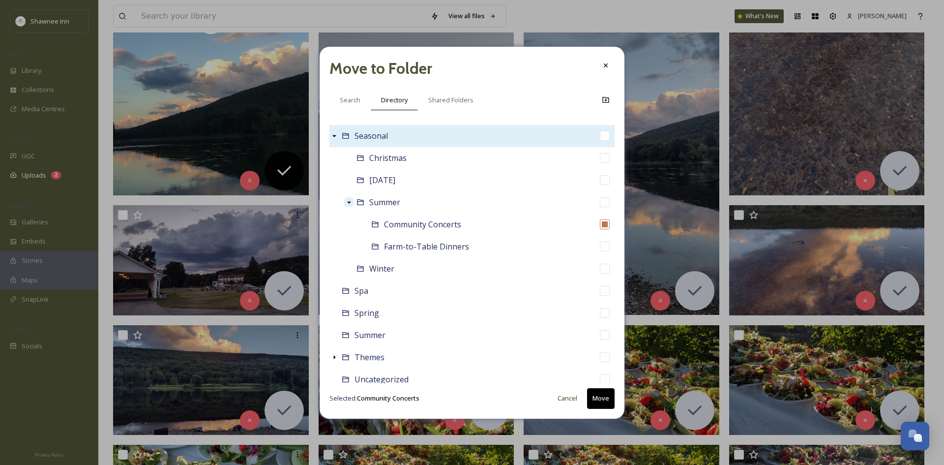
click at [598, 396] on button "Move" at bounding box center [601, 398] width 28 height 20
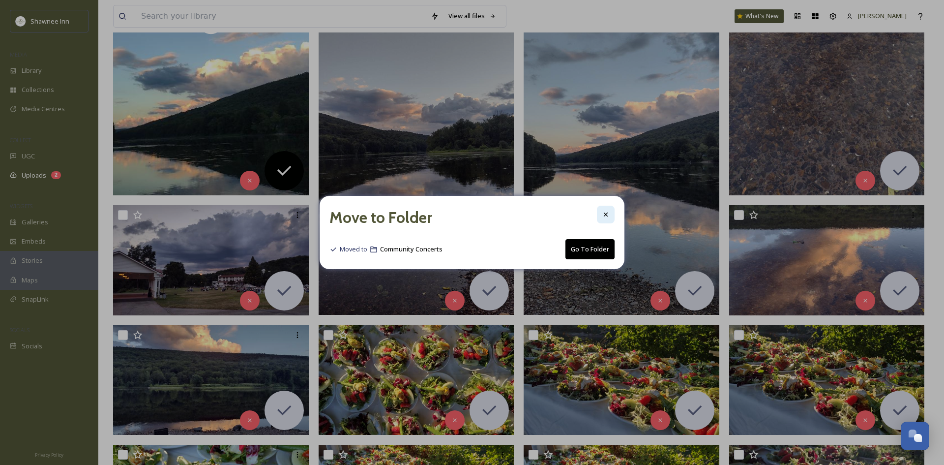
click at [611, 217] on div at bounding box center [606, 215] width 18 height 18
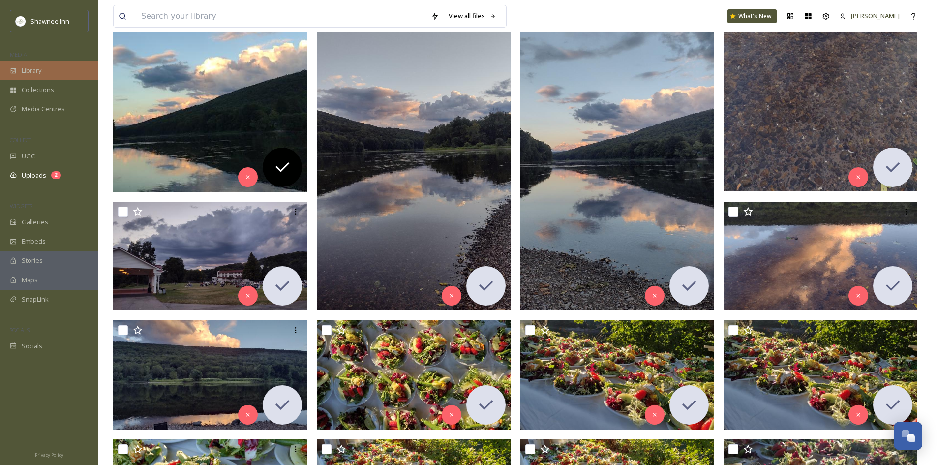
click at [36, 69] on span "Library" at bounding box center [32, 70] width 20 height 9
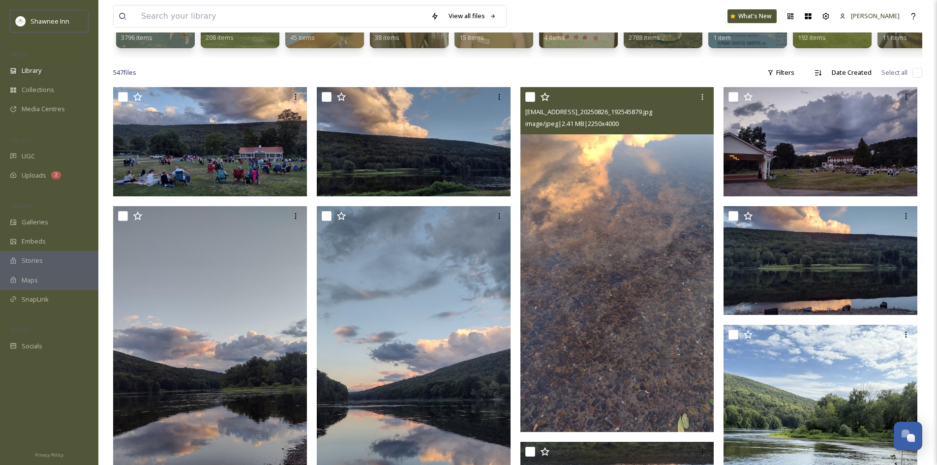
scroll to position [98, 0]
